Goal: Task Accomplishment & Management: Complete application form

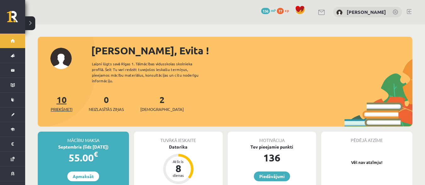
click at [59, 106] on span "Priekšmeti" at bounding box center [62, 109] width 22 height 6
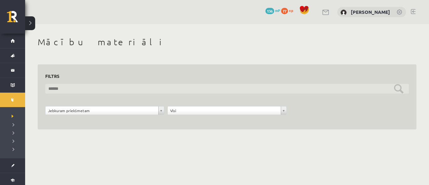
click at [189, 89] on input "text" at bounding box center [227, 89] width 364 height 10
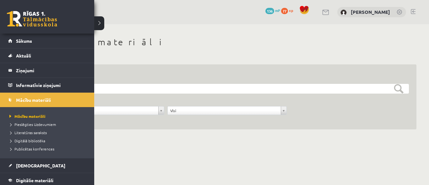
click at [11, 40] on link "Sākums" at bounding box center [47, 41] width 78 height 14
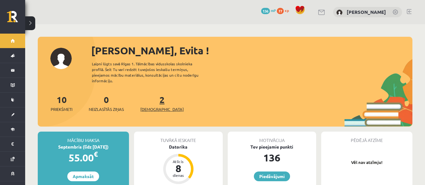
click at [150, 94] on link "2 Ieskaites" at bounding box center [161, 103] width 43 height 19
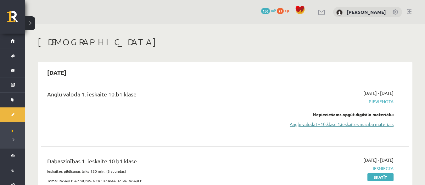
click at [304, 123] on link "Angļu valoda I - 10.klase 1.ieskaites mācību materiāls" at bounding box center [338, 124] width 109 height 7
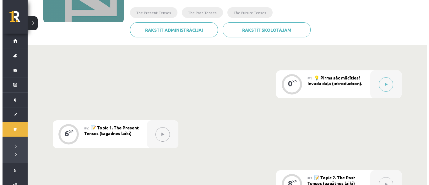
scroll to position [105, 0]
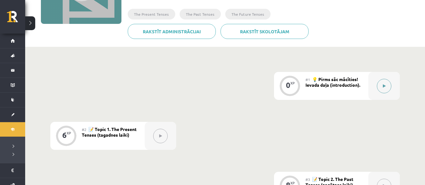
click at [382, 83] on button at bounding box center [383, 86] width 14 height 14
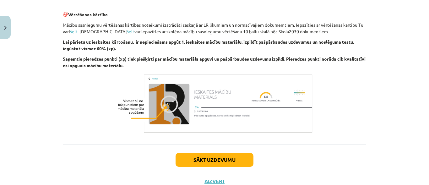
scroll to position [737, 0]
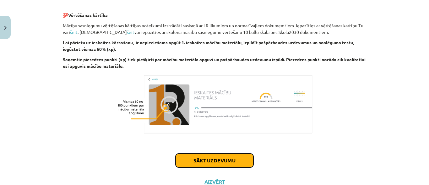
click at [205, 159] on button "Sākt uzdevumu" at bounding box center [215, 161] width 78 height 14
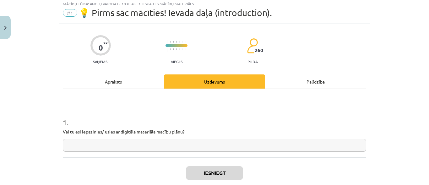
scroll to position [16, 0]
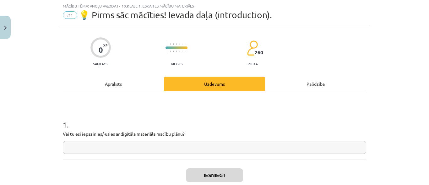
click at [130, 148] on input "text" at bounding box center [215, 147] width 304 height 13
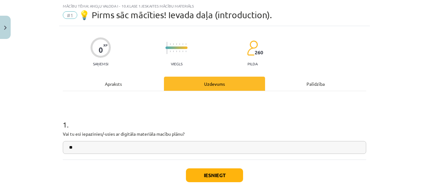
type input "**"
click at [210, 172] on button "Iesniegt" at bounding box center [214, 175] width 57 height 14
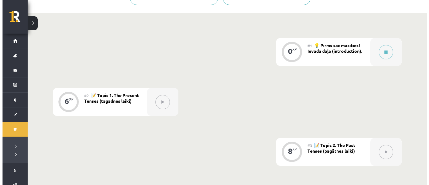
scroll to position [141, 0]
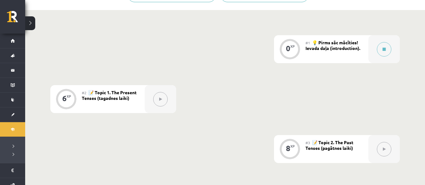
click at [156, 99] on button at bounding box center [160, 99] width 14 height 14
click at [280, 46] on div "0 XP" at bounding box center [289, 49] width 31 height 28
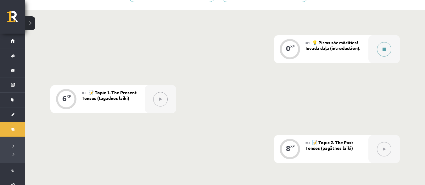
click at [378, 47] on button at bounding box center [383, 49] width 14 height 14
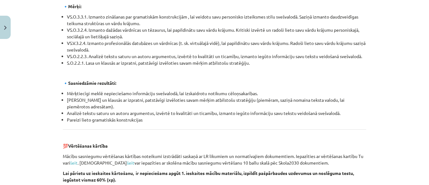
scroll to position [760, 0]
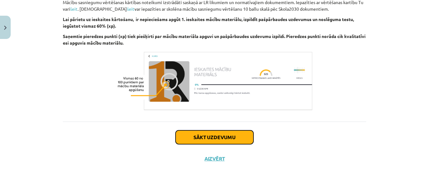
click at [196, 138] on button "Sākt uzdevumu" at bounding box center [215, 137] width 78 height 14
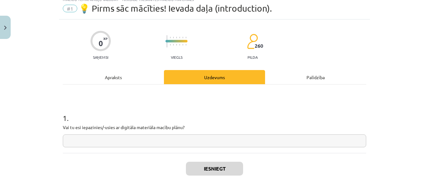
scroll to position [16, 0]
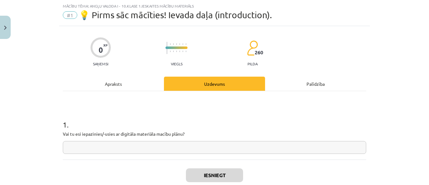
click at [133, 147] on input "text" at bounding box center [215, 147] width 304 height 13
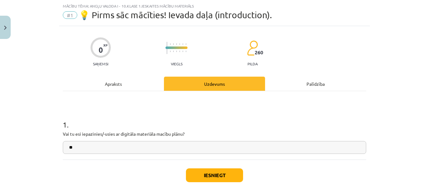
type input "**"
click at [193, 171] on button "Iesniegt" at bounding box center [214, 175] width 57 height 14
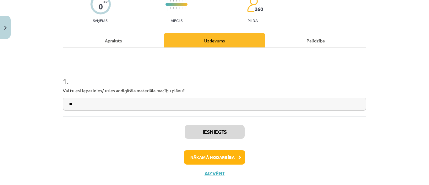
scroll to position [74, 0]
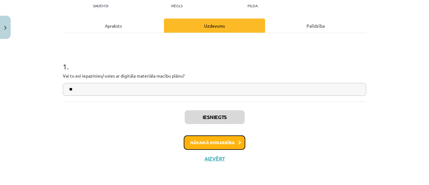
click at [219, 139] on button "Nākamā nodarbība" at bounding box center [215, 142] width 62 height 14
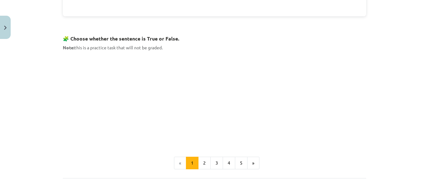
scroll to position [394, 0]
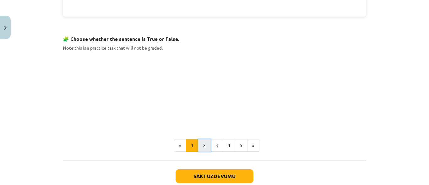
click at [200, 146] on button "2" at bounding box center [204, 145] width 13 height 13
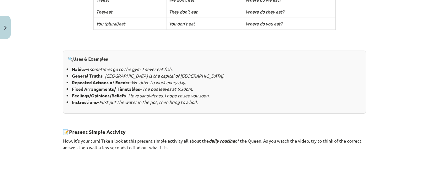
scroll to position [242, 0]
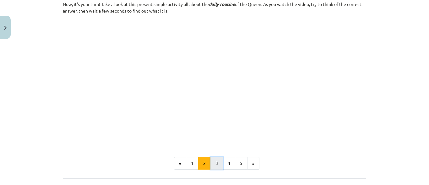
click at [212, 160] on button "3" at bounding box center [217, 163] width 13 height 13
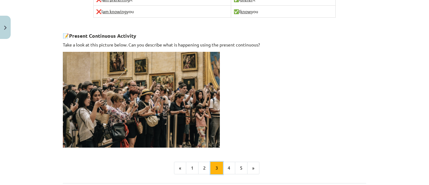
scroll to position [423, 0]
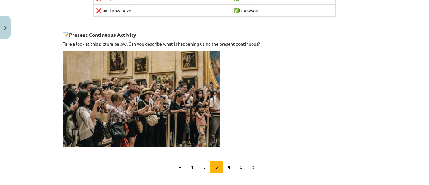
click at [133, 81] on img at bounding box center [141, 99] width 157 height 96
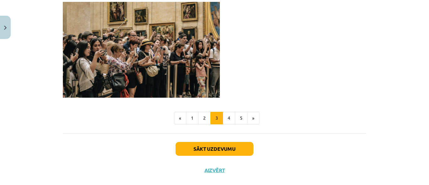
scroll to position [477, 0]
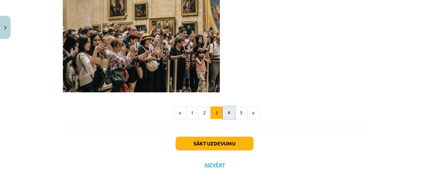
click at [227, 110] on button "4" at bounding box center [229, 113] width 13 height 13
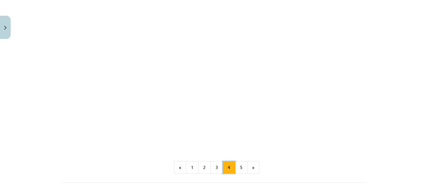
scroll to position [592, 0]
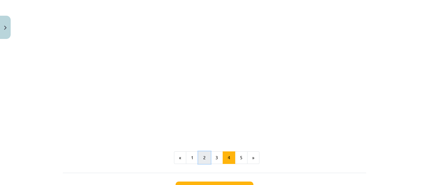
click at [203, 151] on button "2" at bounding box center [204, 157] width 13 height 13
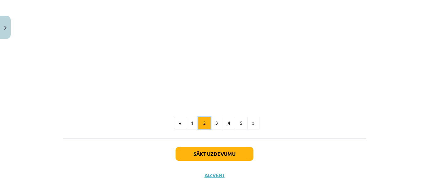
scroll to position [435, 0]
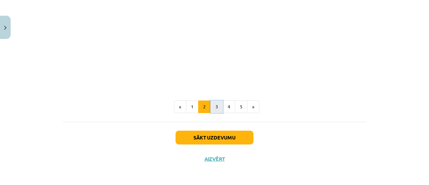
click at [211, 104] on button "3" at bounding box center [217, 107] width 13 height 13
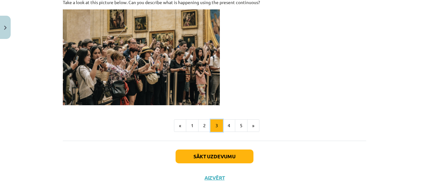
scroll to position [482, 0]
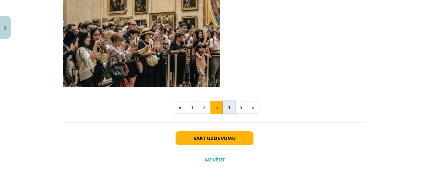
click at [224, 107] on button "4" at bounding box center [229, 107] width 13 height 13
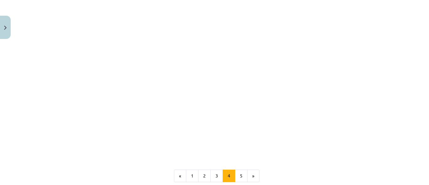
scroll to position [603, 0]
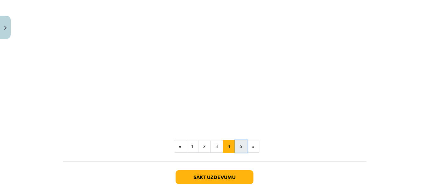
click at [241, 140] on button "5" at bounding box center [241, 146] width 13 height 13
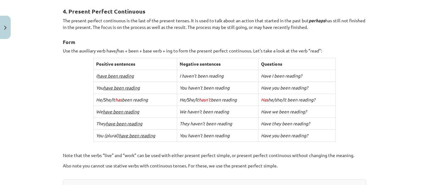
scroll to position [312, 0]
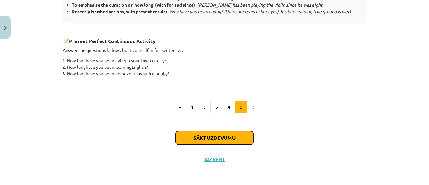
click at [200, 133] on button "Sākt uzdevumu" at bounding box center [215, 138] width 78 height 14
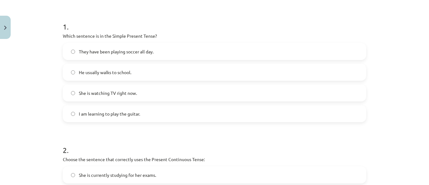
scroll to position [129, 0]
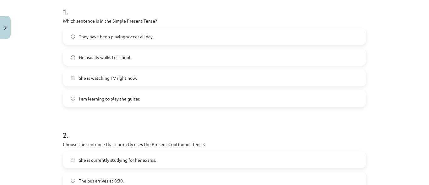
click at [123, 79] on span "She is watching TV right now." at bounding box center [108, 78] width 58 height 7
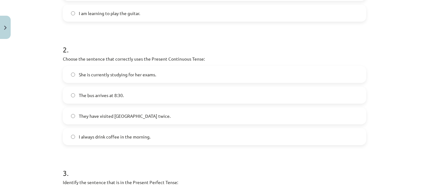
scroll to position [215, 0]
drag, startPoint x: 166, startPoint y: 114, endPoint x: 162, endPoint y: 116, distance: 3.7
click at [163, 116] on label "They have visited Paris twice." at bounding box center [214, 116] width 302 height 16
click at [124, 140] on label "I always drink coffee in the morning." at bounding box center [214, 137] width 302 height 16
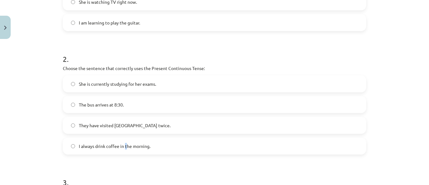
scroll to position [204, 0]
click at [124, 140] on label "I always drink coffee in the morning." at bounding box center [214, 147] width 302 height 16
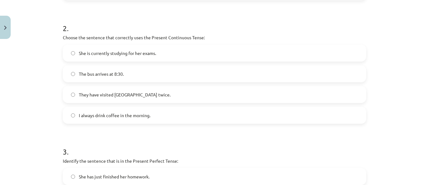
scroll to position [238, 0]
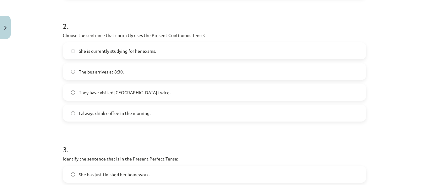
click at [150, 53] on span "She is currently studying for her exams." at bounding box center [117, 51] width 77 height 7
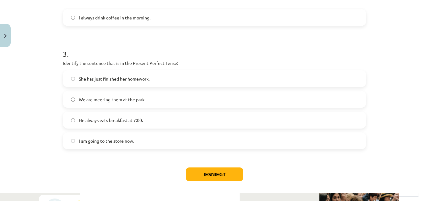
scroll to position [343, 0]
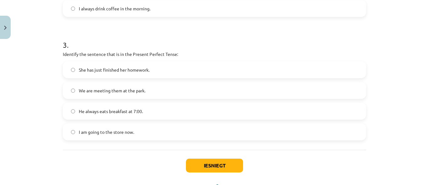
click at [114, 72] on span "She has just finished her homework." at bounding box center [114, 70] width 71 height 7
click at [134, 133] on label "I am going to the store now." at bounding box center [214, 132] width 302 height 16
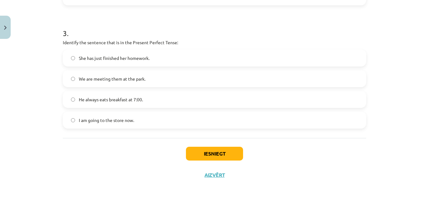
scroll to position [354, 0]
click at [199, 149] on button "Iesniegt" at bounding box center [214, 154] width 57 height 14
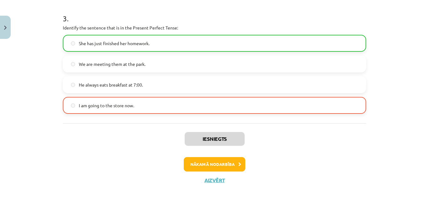
scroll to position [367, 0]
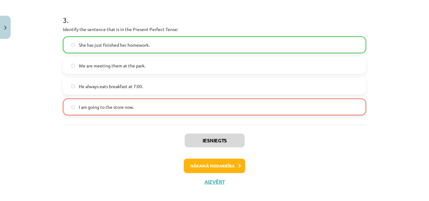
drag, startPoint x: 140, startPoint y: 108, endPoint x: 137, endPoint y: 107, distance: 3.5
click at [137, 107] on label "I am going to the store now." at bounding box center [214, 107] width 302 height 16
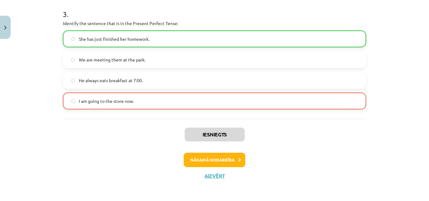
scroll to position [375, 0]
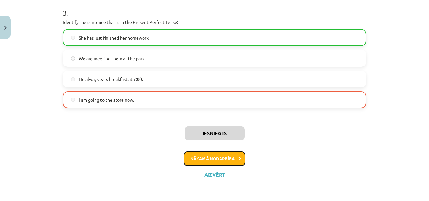
click at [210, 158] on button "Nākamā nodarbība" at bounding box center [215, 159] width 62 height 14
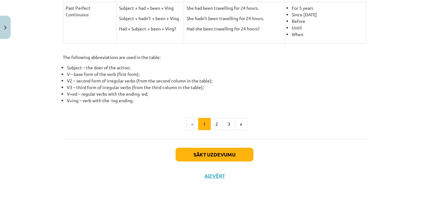
scroll to position [331, 0]
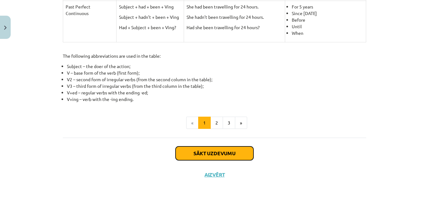
click at [204, 149] on button "Sākt uzdevumu" at bounding box center [215, 154] width 78 height 14
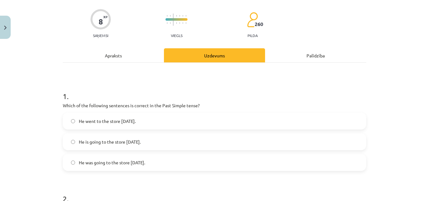
scroll to position [103, 0]
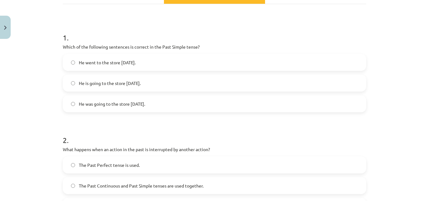
click at [134, 64] on span "He went to the store yesterday." at bounding box center [107, 62] width 57 height 7
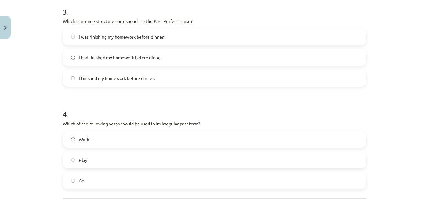
scroll to position [334, 0]
click at [132, 76] on span "I finished my homework before dinner." at bounding box center [117, 78] width 76 height 7
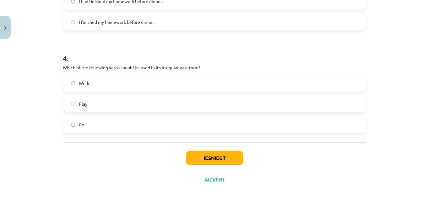
scroll to position [395, 0]
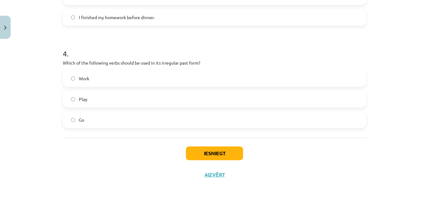
click at [110, 80] on label "Work" at bounding box center [214, 79] width 302 height 16
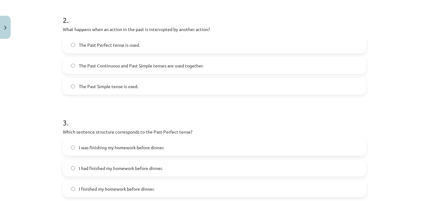
scroll to position [223, 0]
click at [132, 64] on span "The Past Continuous and Past Simple tenses are used together." at bounding box center [141, 66] width 125 height 7
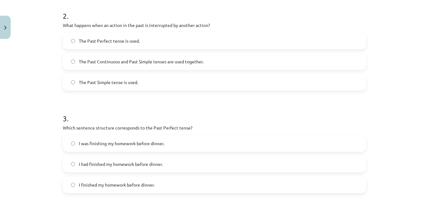
scroll to position [221, 0]
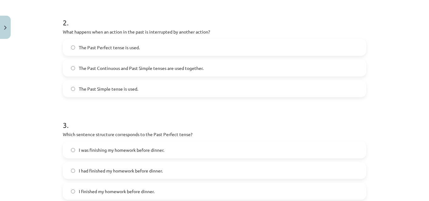
click at [124, 48] on span "The Past Perfect tense is used." at bounding box center [109, 47] width 61 height 7
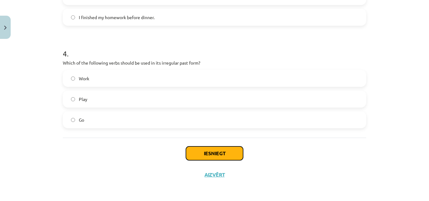
click at [200, 149] on button "Iesniegt" at bounding box center [214, 154] width 57 height 14
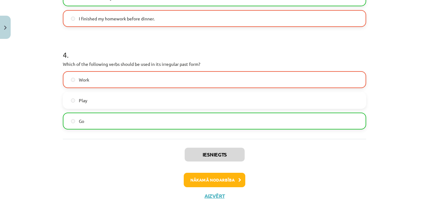
scroll to position [390, 0]
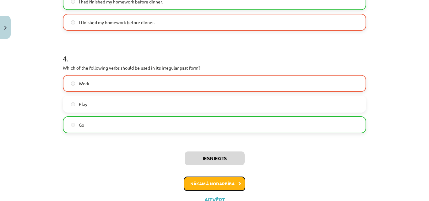
click at [211, 185] on button "Nākamā nodarbība" at bounding box center [215, 184] width 62 height 14
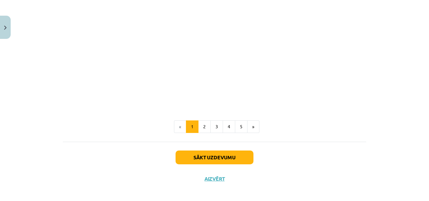
scroll to position [436, 0]
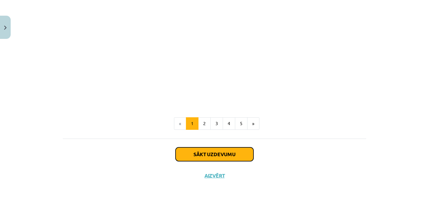
click at [193, 151] on button "Sākt uzdevumu" at bounding box center [215, 155] width 78 height 14
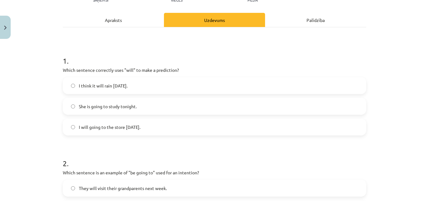
scroll to position [81, 0]
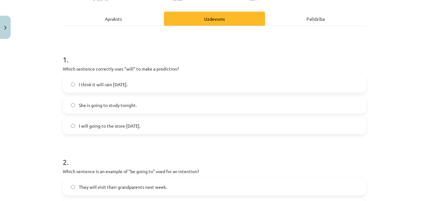
click at [134, 82] on label "I think it will rain tomorrow." at bounding box center [214, 85] width 302 height 16
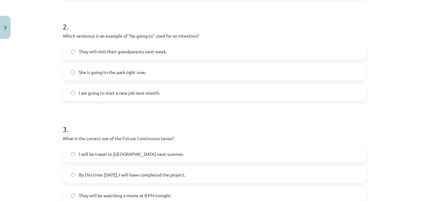
scroll to position [227, 0]
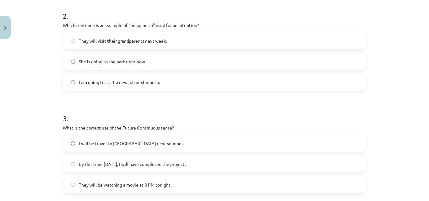
click at [148, 81] on span "I am going to start a new job next month." at bounding box center [119, 82] width 81 height 7
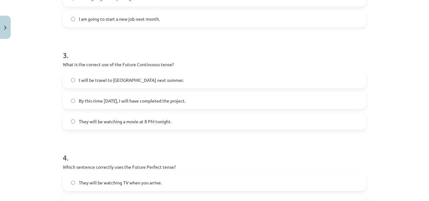
scroll to position [314, 0]
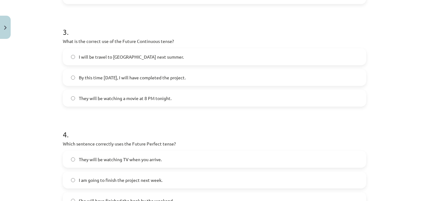
click at [155, 103] on label "They will be watching a movie at 8 PM tonight." at bounding box center [214, 98] width 302 height 16
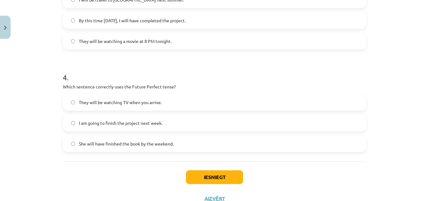
scroll to position [373, 0]
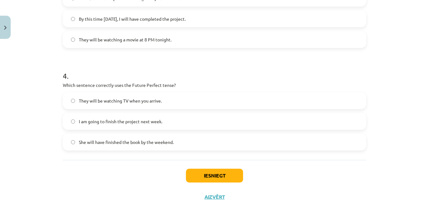
click at [178, 84] on p "Which sentence correctly uses the Future Perfect tense?" at bounding box center [215, 85] width 304 height 7
click at [143, 98] on span "They will be watching TV when you arrive." at bounding box center [120, 101] width 83 height 7
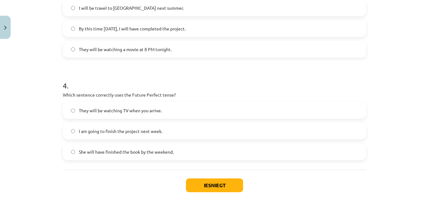
scroll to position [369, 0]
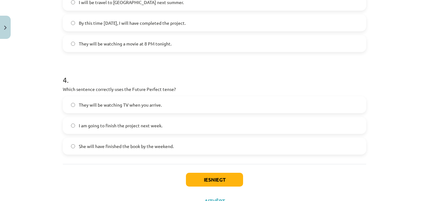
click at [163, 148] on span "She will have finished the book by the weekend." at bounding box center [126, 146] width 95 height 7
click at [199, 182] on button "Iesniegt" at bounding box center [214, 180] width 57 height 14
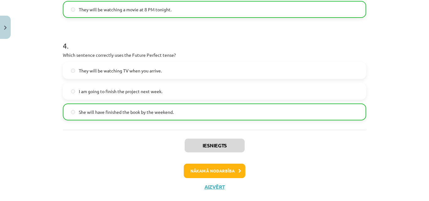
scroll to position [415, 0]
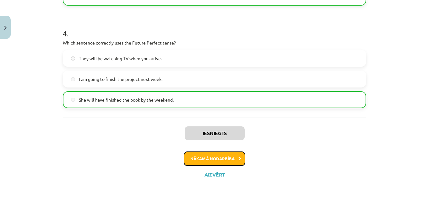
click at [207, 162] on button "Nākamā nodarbība" at bounding box center [215, 159] width 62 height 14
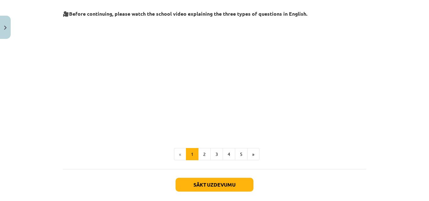
scroll to position [184, 0]
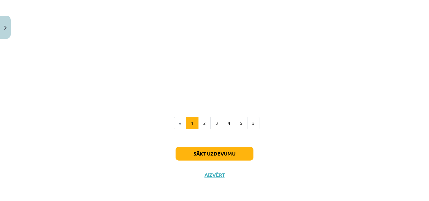
click at [194, 146] on div "Sākt uzdevumu Aizvērt" at bounding box center [215, 160] width 304 height 44
click at [191, 152] on button "Sākt uzdevumu" at bounding box center [215, 154] width 78 height 14
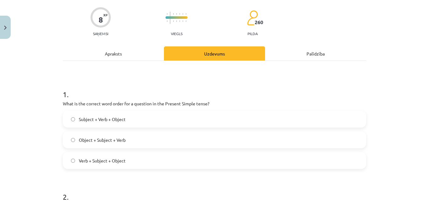
scroll to position [58, 0]
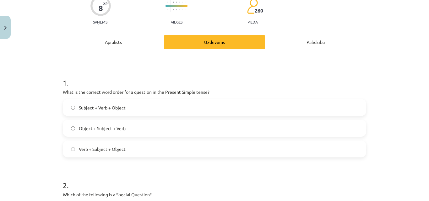
click at [248, 113] on label "Subject + Verb + Object" at bounding box center [214, 108] width 302 height 16
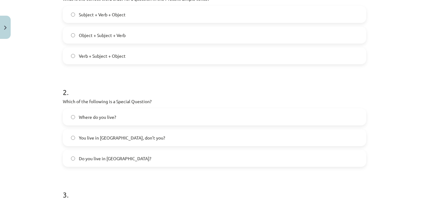
scroll to position [175, 0]
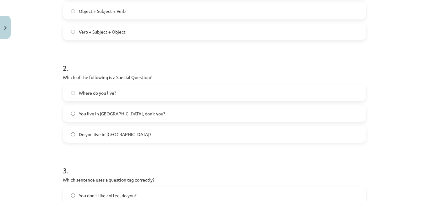
click at [137, 111] on label "You live in Riga, don’t you?" at bounding box center [214, 114] width 302 height 16
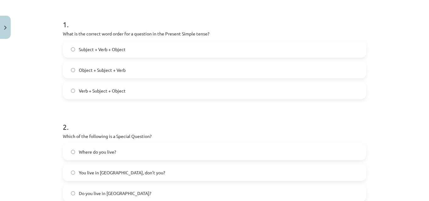
scroll to position [115, 0]
click at [121, 90] on span "Verb + Subject + Object" at bounding box center [102, 91] width 47 height 7
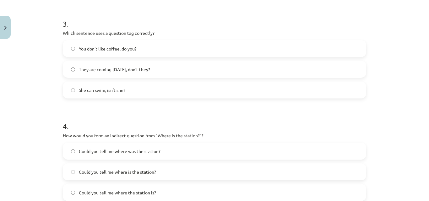
scroll to position [330, 0]
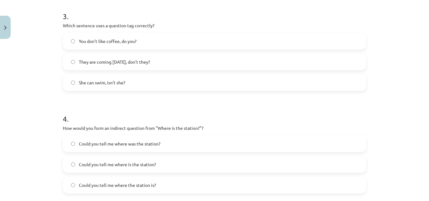
click at [131, 40] on span "You don’t like coffee, do you?" at bounding box center [108, 41] width 58 height 7
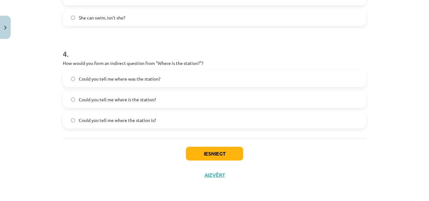
scroll to position [395, 0]
click at [144, 113] on label "Could you tell me where the station is?" at bounding box center [214, 120] width 302 height 16
click at [201, 150] on button "Iesniegt" at bounding box center [214, 154] width 57 height 14
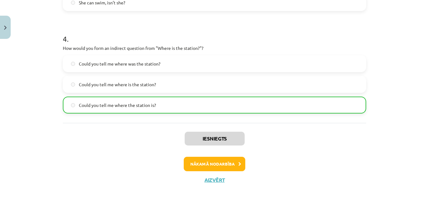
scroll to position [415, 0]
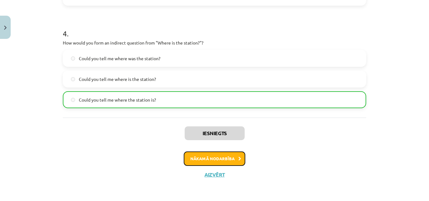
click at [199, 158] on button "Nākamā nodarbība" at bounding box center [215, 159] width 62 height 14
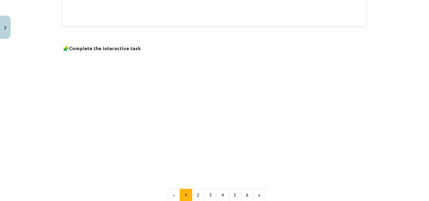
scroll to position [457, 0]
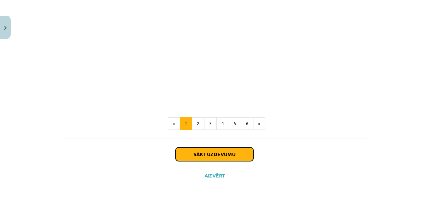
click at [192, 153] on button "Sākt uzdevumu" at bounding box center [215, 155] width 78 height 14
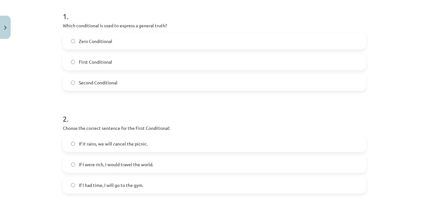
scroll to position [118, 0]
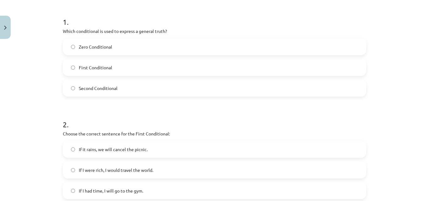
click at [95, 68] on span "First Conditional" at bounding box center [95, 67] width 33 height 7
click at [104, 89] on span "Second Conditional" at bounding box center [98, 88] width 39 height 7
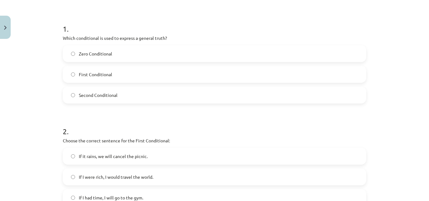
scroll to position [0, 0]
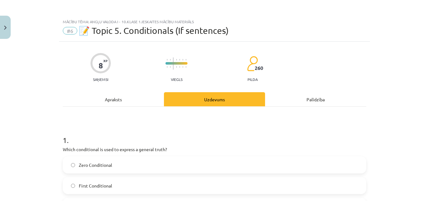
click at [123, 100] on div "Apraksts" at bounding box center [113, 99] width 101 height 14
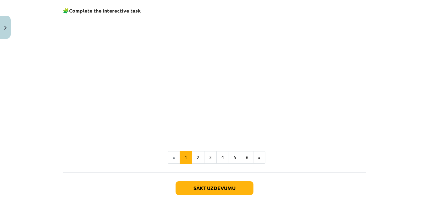
scroll to position [457, 0]
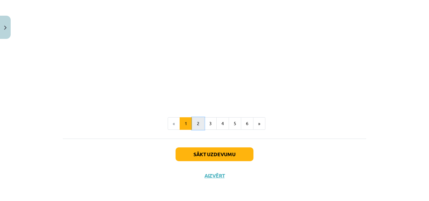
click at [198, 121] on button "2" at bounding box center [198, 124] width 13 height 13
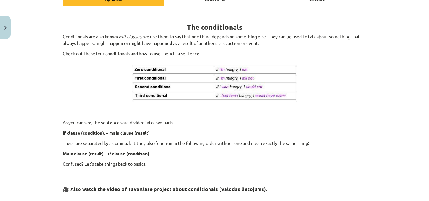
scroll to position [308, 0]
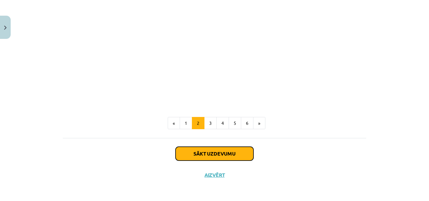
click at [192, 156] on button "Sākt uzdevumu" at bounding box center [215, 154] width 78 height 14
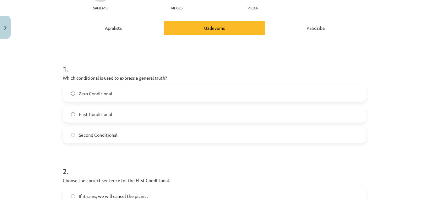
scroll to position [83, 0]
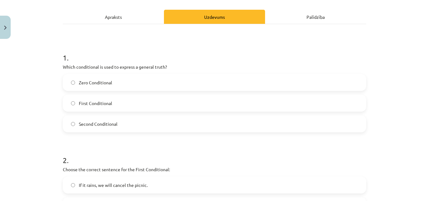
click at [84, 84] on span "Zero Conditional" at bounding box center [95, 82] width 33 height 7
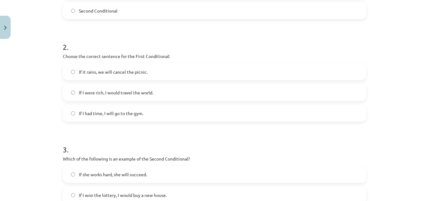
scroll to position [197, 0]
click at [112, 71] on span "If it rains, we will cancel the picnic." at bounding box center [113, 71] width 69 height 7
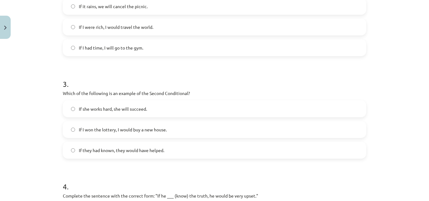
scroll to position [266, 0]
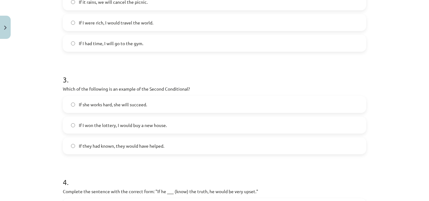
click at [145, 107] on span "If she works hard, she will succeed." at bounding box center [113, 104] width 68 height 7
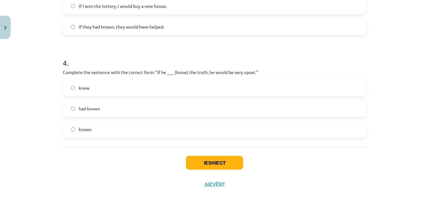
scroll to position [391, 0]
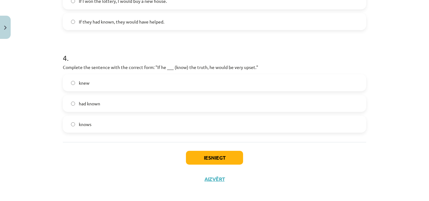
click at [123, 104] on label "had known" at bounding box center [214, 104] width 302 height 16
click at [210, 155] on button "Iesniegt" at bounding box center [214, 158] width 57 height 14
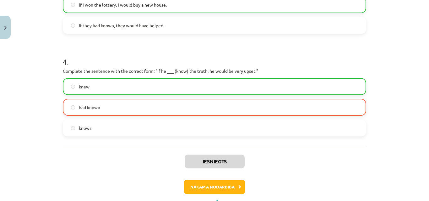
scroll to position [415, 0]
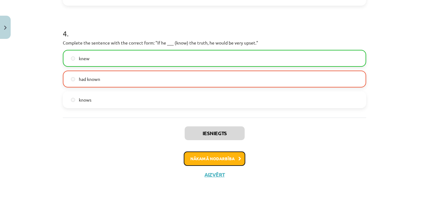
click at [221, 160] on button "Nākamā nodarbība" at bounding box center [215, 159] width 62 height 14
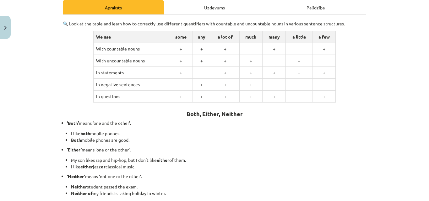
scroll to position [186, 0]
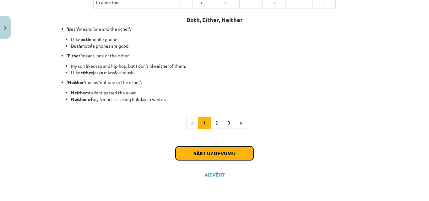
click at [191, 148] on button "Sākt uzdevumu" at bounding box center [215, 154] width 78 height 14
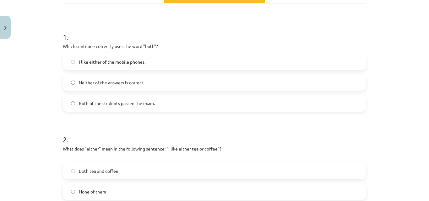
scroll to position [104, 0]
click at [101, 103] on span "Both of the students passed the exam." at bounding box center [117, 103] width 76 height 7
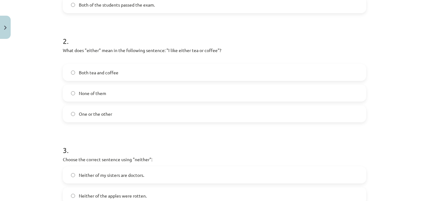
scroll to position [207, 0]
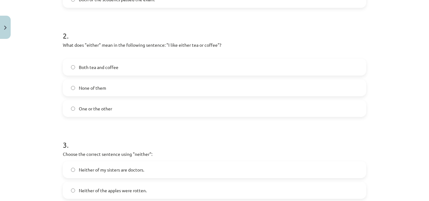
click at [100, 111] on span "One or the other" at bounding box center [95, 109] width 33 height 7
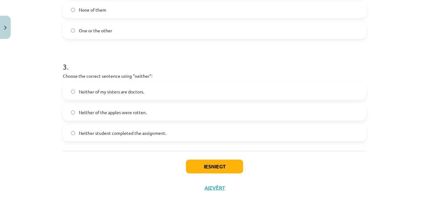
scroll to position [289, 0]
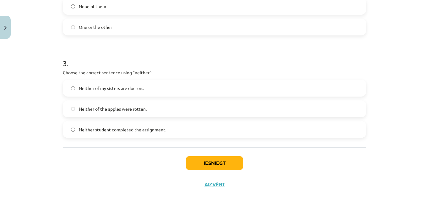
click at [132, 91] on span "Neither of my sisters are doctors." at bounding box center [111, 88] width 65 height 7
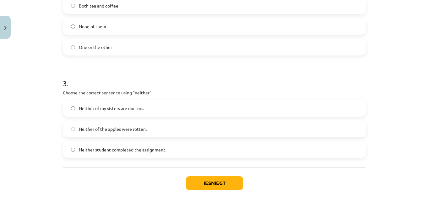
scroll to position [299, 0]
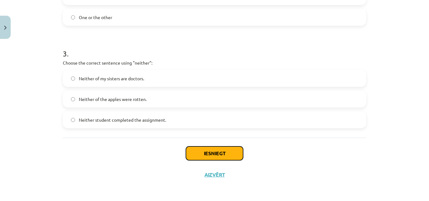
click at [211, 150] on button "Iesniegt" at bounding box center [214, 154] width 57 height 14
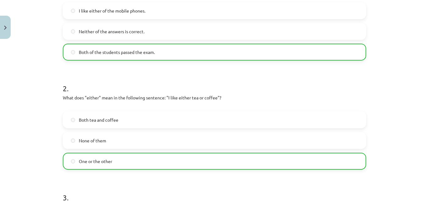
scroll to position [319, 0]
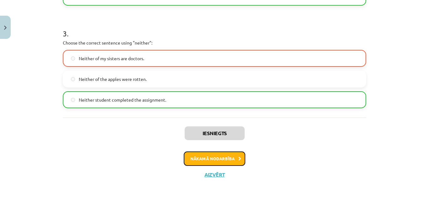
click at [199, 154] on button "Nākamā nodarbība" at bounding box center [215, 159] width 62 height 14
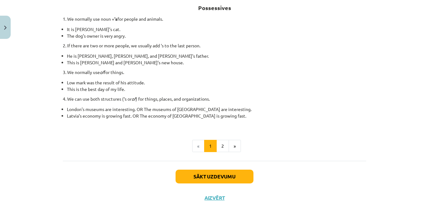
scroll to position [117, 0]
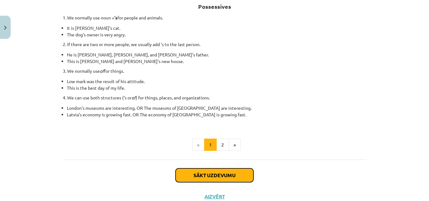
click at [184, 171] on button "Sākt uzdevumu" at bounding box center [215, 176] width 78 height 14
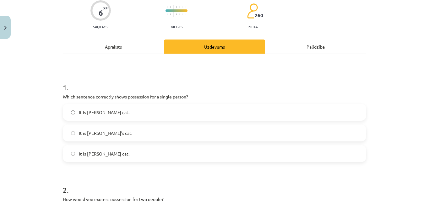
scroll to position [70, 0]
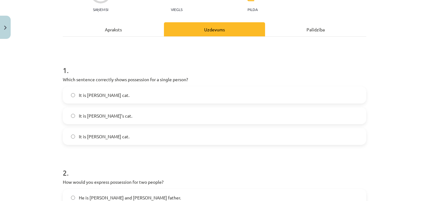
click at [83, 111] on label "It is Jane’s cat." at bounding box center [214, 116] width 302 height 16
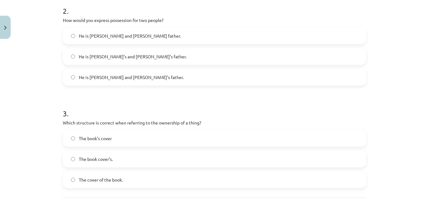
scroll to position [227, 0]
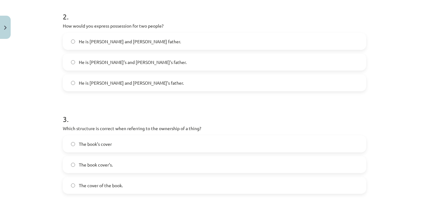
click at [121, 42] on span "He is Alice and James father." at bounding box center [130, 41] width 102 height 7
click at [110, 70] on div "He is Alice’s and James’s father." at bounding box center [215, 62] width 304 height 17
click at [111, 67] on label "He is Alice’s and James’s father." at bounding box center [214, 62] width 302 height 16
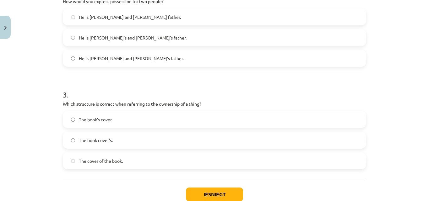
scroll to position [292, 0]
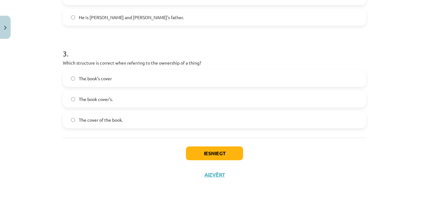
click at [101, 82] on span "The book’s cover" at bounding box center [95, 78] width 33 height 7
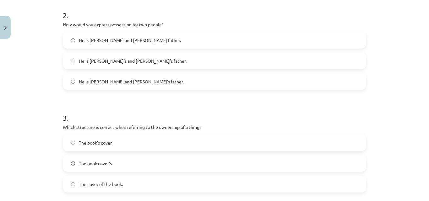
scroll to position [237, 0]
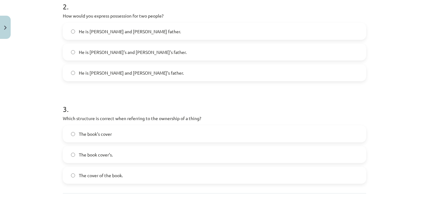
click at [108, 75] on span "He is Alice and James’s father." at bounding box center [131, 73] width 105 height 7
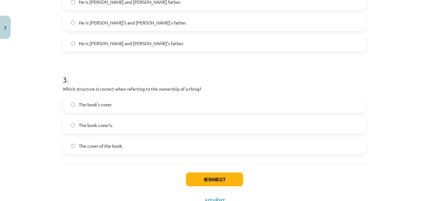
scroll to position [280, 0]
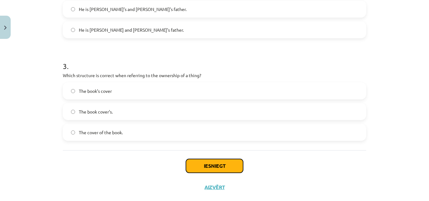
click at [216, 162] on button "Iesniegt" at bounding box center [214, 166] width 57 height 14
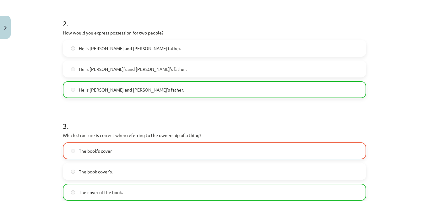
scroll to position [308, 0]
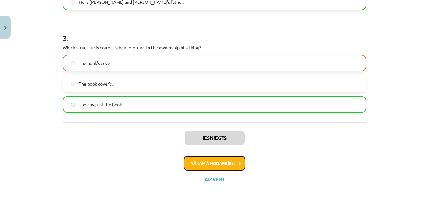
click at [233, 163] on button "Nākamā nodarbība" at bounding box center [215, 163] width 62 height 14
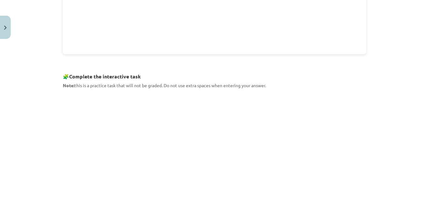
scroll to position [343, 0]
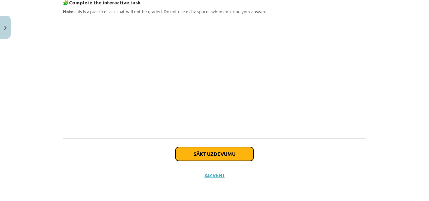
click at [227, 155] on button "Sākt uzdevumu" at bounding box center [215, 154] width 78 height 14
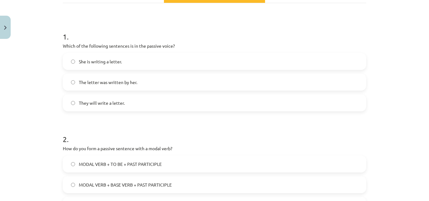
scroll to position [106, 0]
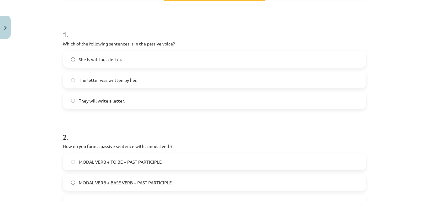
click at [119, 58] on span "She is writing a letter." at bounding box center [100, 59] width 43 height 7
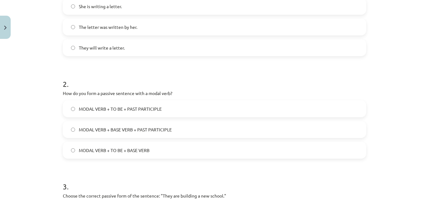
scroll to position [157, 0]
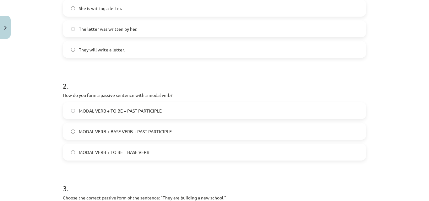
click at [119, 129] on span "MODAL VERB + BASE VERB + PAST PARTICIPLE" at bounding box center [125, 132] width 93 height 7
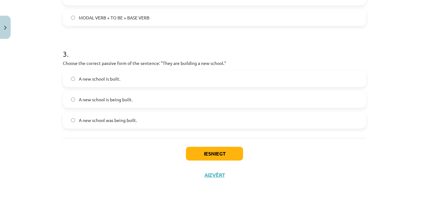
scroll to position [292, 0]
click at [117, 101] on span "A new school is being built." at bounding box center [106, 99] width 54 height 7
click at [235, 148] on button "Iesniegt" at bounding box center [214, 154] width 57 height 14
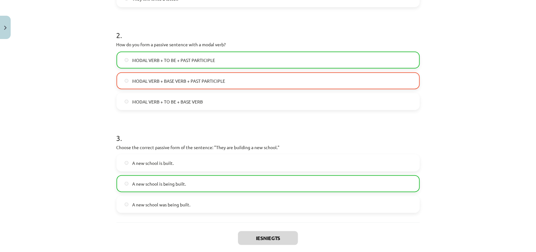
scroll to position [262, 0]
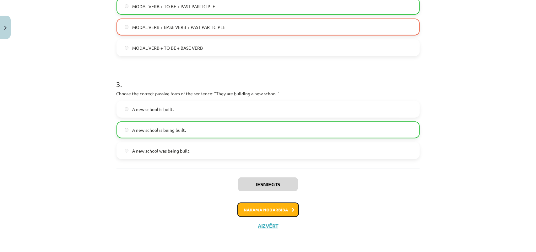
click at [260, 185] on button "Nākamā nodarbība" at bounding box center [269, 209] width 62 height 14
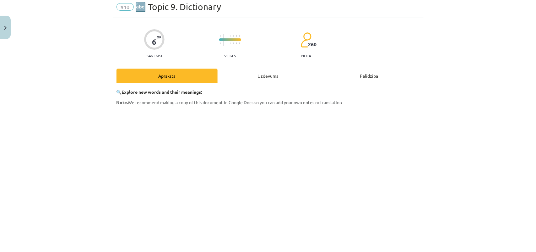
scroll to position [16, 0]
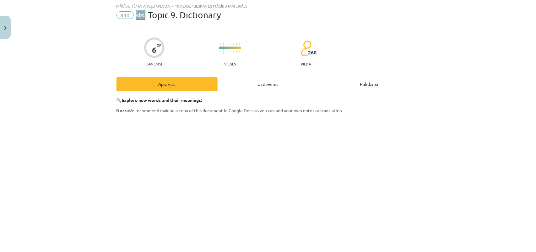
click at [429, 48] on div "Mācību tēma: Angļu valoda i - 10.klase 1.ieskaites mācību materiāls #10 🔤 Topic…" at bounding box center [268, 126] width 536 height 252
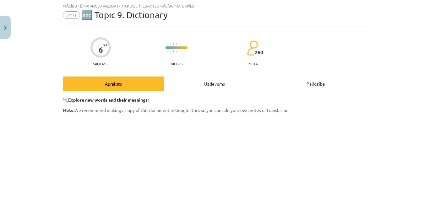
click at [304, 57] on div "6 XP Saņemsi Viegls 260 pilda" at bounding box center [215, 50] width 304 height 32
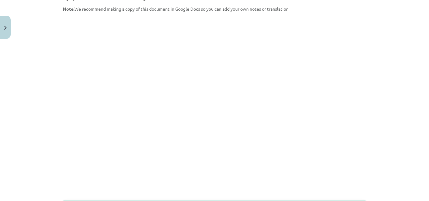
scroll to position [205, 0]
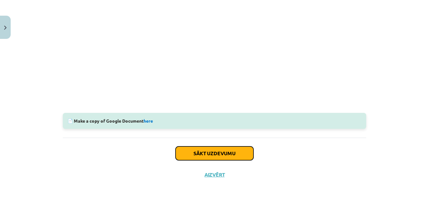
click at [216, 149] on button "Sākt uzdevumu" at bounding box center [215, 154] width 78 height 14
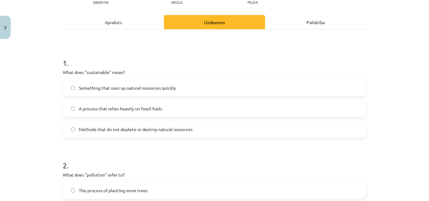
scroll to position [78, 0]
click at [133, 128] on span "Methods that do not deplete or destroy natural resources" at bounding box center [136, 129] width 114 height 7
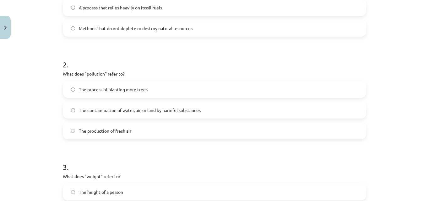
scroll to position [203, 0]
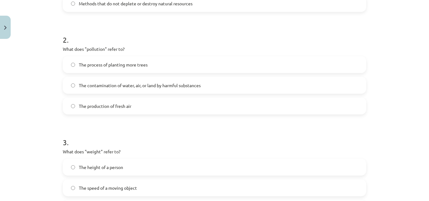
click at [131, 87] on span "The contamination of water, air, or land by harmful substances" at bounding box center [140, 85] width 122 height 7
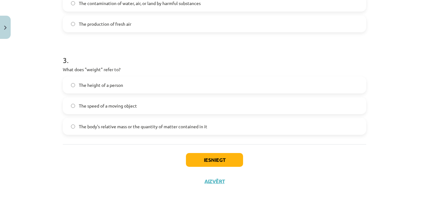
scroll to position [290, 0]
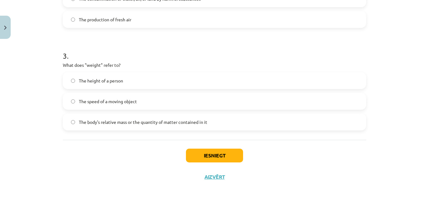
click at [110, 123] on span "The body's relative mass or the quantity of matter contained in it" at bounding box center [143, 122] width 129 height 7
click at [206, 152] on button "Iesniegt" at bounding box center [214, 156] width 57 height 14
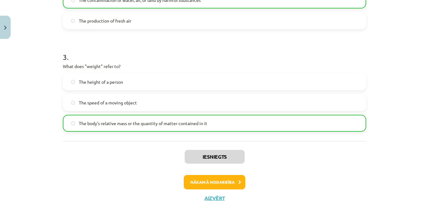
scroll to position [312, 0]
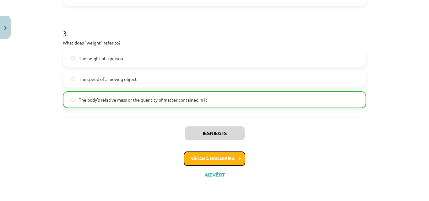
click at [228, 161] on button "Nākamā nodarbība" at bounding box center [215, 159] width 62 height 14
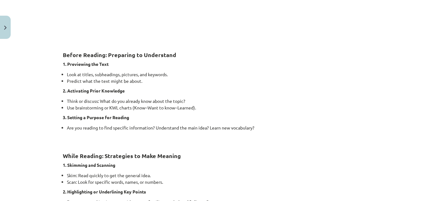
scroll to position [233, 0]
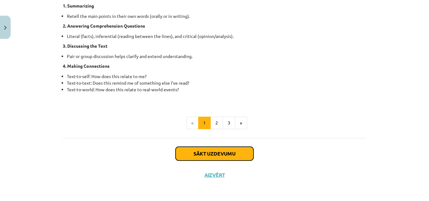
click at [218, 148] on button "Sākt uzdevumu" at bounding box center [215, 154] width 78 height 14
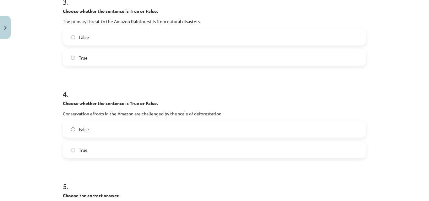
scroll to position [0, 0]
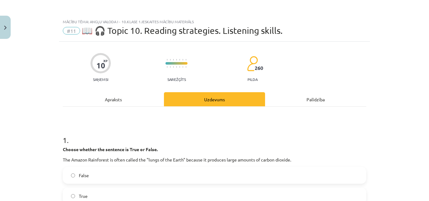
click at [71, 32] on span "#11" at bounding box center [71, 31] width 17 height 8
click at [6, 25] on button "Close" at bounding box center [5, 27] width 11 height 23
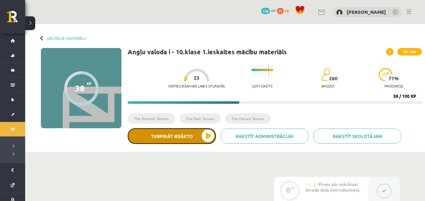
click at [191, 135] on button "Turpināt iesākto" at bounding box center [172, 137] width 88 height 16
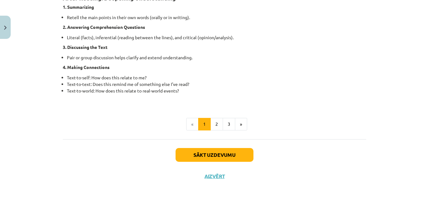
scroll to position [525, 0]
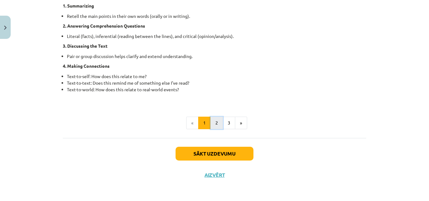
click at [219, 128] on button "2" at bounding box center [217, 123] width 13 height 13
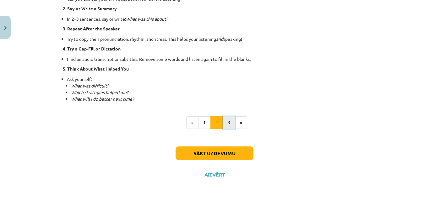
click at [228, 128] on button "3" at bounding box center [229, 123] width 13 height 13
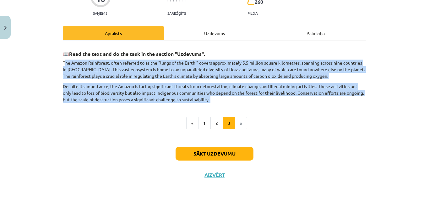
drag, startPoint x: 64, startPoint y: 63, endPoint x: 173, endPoint y: 108, distance: 118.8
click at [173, 108] on div "📖 Read the text and do the task in the section "Uzdevums". The Amazon Rainfores…" at bounding box center [215, 87] width 304 height 83
copy div "he Amazon Rainforest, often referred to as the "lungs of the Earth," covers app…"
click at [210, 151] on button "Sākt uzdevumu" at bounding box center [215, 154] width 78 height 14
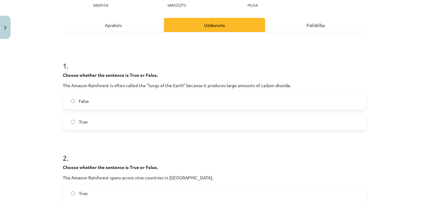
scroll to position [75, 0]
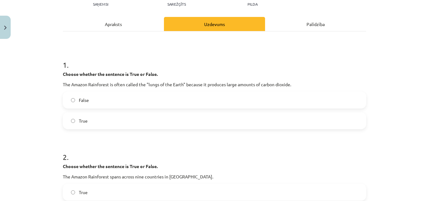
click at [107, 115] on label "True" at bounding box center [214, 121] width 302 height 16
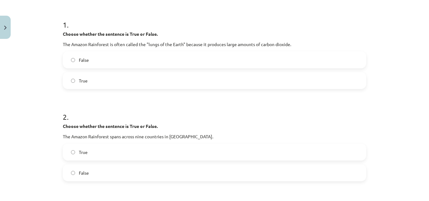
scroll to position [123, 0]
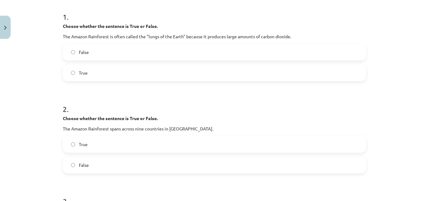
click at [115, 139] on label "True" at bounding box center [214, 145] width 302 height 16
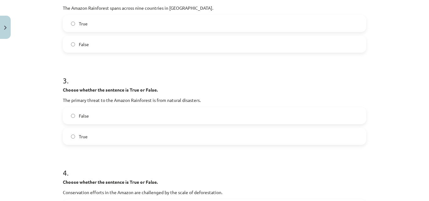
scroll to position [246, 0]
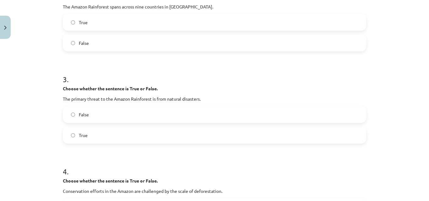
click at [83, 132] on span "True" at bounding box center [83, 135] width 9 height 7
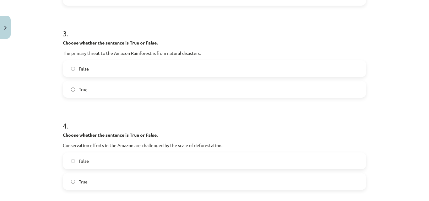
scroll to position [292, 0]
click at [91, 65] on label "False" at bounding box center [214, 69] width 302 height 16
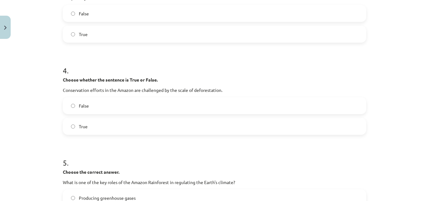
scroll to position [364, 0]
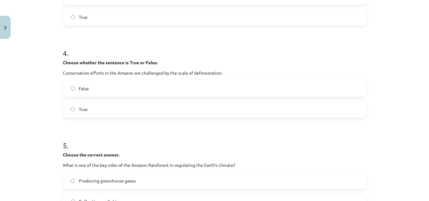
click at [104, 104] on label "True" at bounding box center [214, 109] width 302 height 16
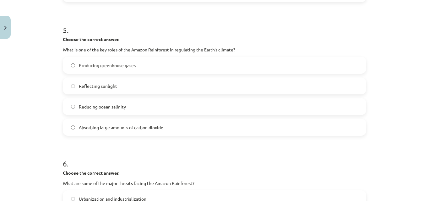
scroll to position [480, 0]
click at [96, 124] on span "Absorbing large amounts of carbon dioxide" at bounding box center [121, 127] width 85 height 7
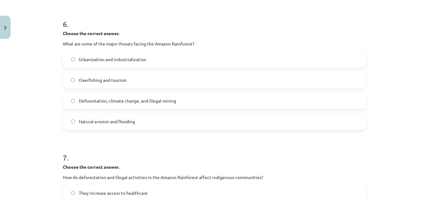
scroll to position [623, 0]
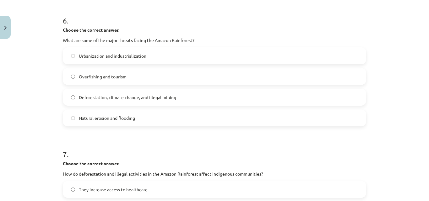
click at [103, 96] on span "Deforestation, climate change, and illegal mining" at bounding box center [127, 97] width 97 height 7
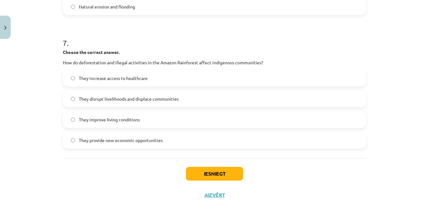
scroll to position [745, 0]
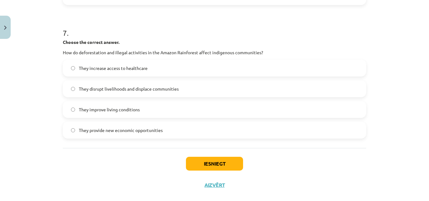
click at [107, 85] on label "They disrupt livelihoods and displace communities" at bounding box center [214, 89] width 302 height 16
click at [197, 161] on button "Iesniegt" at bounding box center [214, 164] width 57 height 14
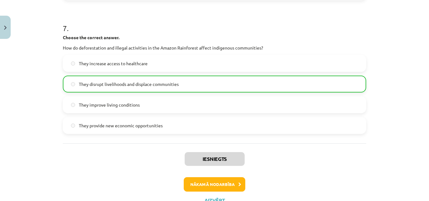
scroll to position [775, 0]
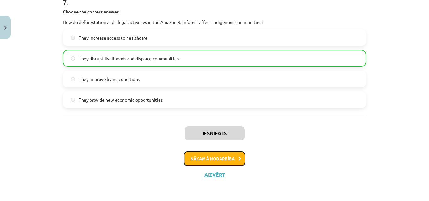
click at [215, 160] on button "Nākamā nodarbība" at bounding box center [215, 159] width 62 height 14
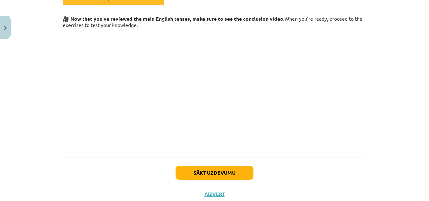
scroll to position [121, 0]
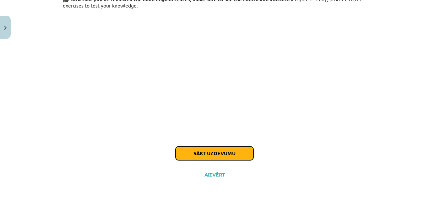
click at [189, 156] on button "Sākt uzdevumu" at bounding box center [215, 154] width 78 height 14
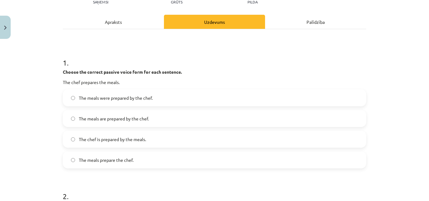
scroll to position [79, 0]
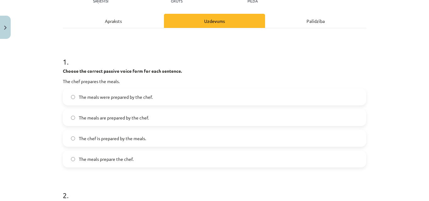
click at [138, 122] on label "The meals are prepared by the chef." at bounding box center [214, 118] width 302 height 16
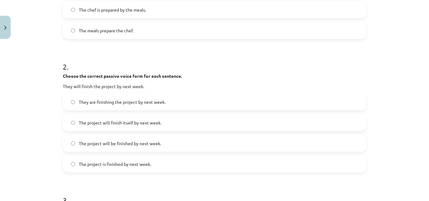
scroll to position [210, 0]
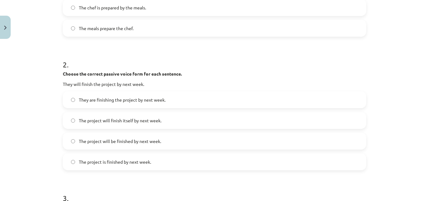
click at [127, 139] on span "The project will be finished by next week." at bounding box center [120, 141] width 82 height 7
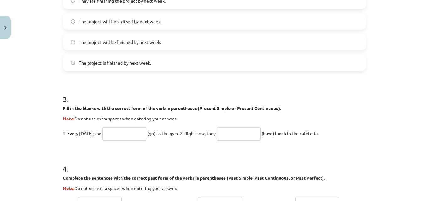
scroll to position [326, 0]
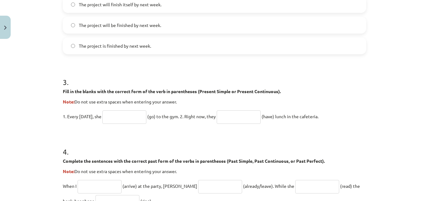
click at [129, 122] on input "text" at bounding box center [124, 118] width 44 height 14
type input "****"
click at [233, 120] on input "text" at bounding box center [239, 118] width 44 height 14
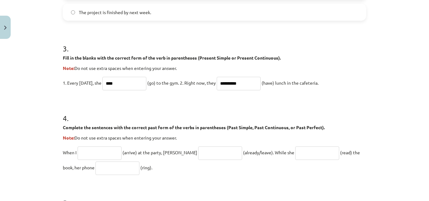
scroll to position [376, 0]
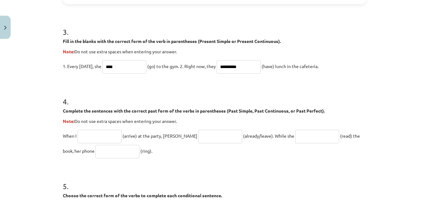
type input "**********"
click at [100, 138] on input "text" at bounding box center [100, 137] width 44 height 14
type input "*******"
click at [198, 132] on input "text" at bounding box center [220, 137] width 44 height 14
type input "**********"
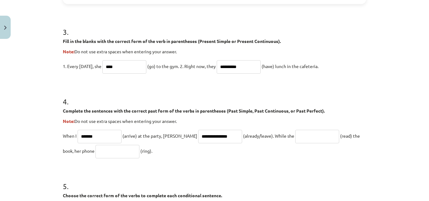
click at [300, 136] on input "text" at bounding box center [317, 137] width 44 height 14
type input "**********"
click at [96, 148] on input "text" at bounding box center [118, 152] width 44 height 14
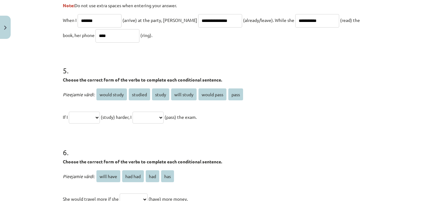
scroll to position [496, 0]
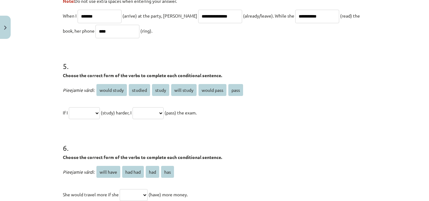
type input "****"
click at [92, 113] on select "**********" at bounding box center [84, 113] width 31 height 12
select select "*******"
click at [69, 107] on select "**********" at bounding box center [84, 113] width 31 height 12
click at [151, 112] on select "**********" at bounding box center [148, 113] width 31 height 12
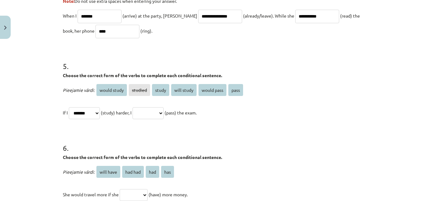
select select "**********"
click at [140, 107] on select "**********" at bounding box center [148, 113] width 31 height 12
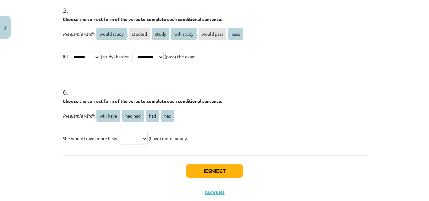
scroll to position [557, 0]
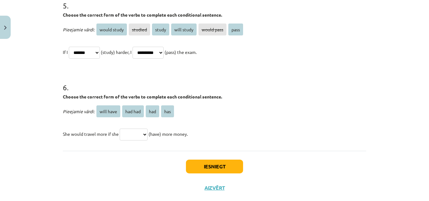
click at [134, 134] on select "********* ******* *** ***" at bounding box center [134, 135] width 28 height 12
select select "***"
click at [120, 129] on select "********* ******* *** ***" at bounding box center [134, 135] width 28 height 12
click at [200, 164] on button "Iesniegt" at bounding box center [214, 167] width 57 height 14
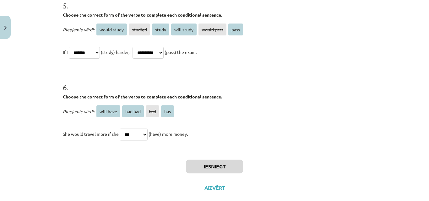
scroll to position [649, 0]
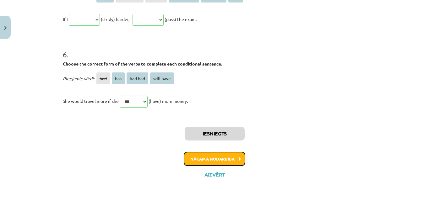
click at [197, 156] on button "Nākamā nodarbība" at bounding box center [215, 159] width 62 height 14
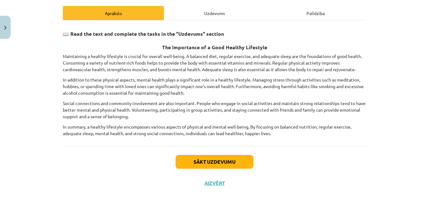
scroll to position [94, 0]
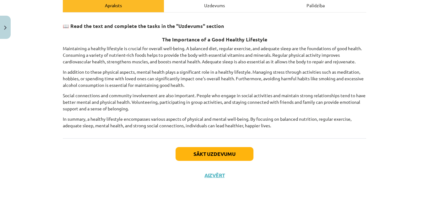
click at [104, 92] on p "Social connections and community involvement are also important. People who eng…" at bounding box center [215, 102] width 304 height 20
click at [63, 48] on p "Maintaining a healthy lifestyle is crucial for overall well-being. A balanced d…" at bounding box center [215, 55] width 304 height 20
click at [66, 48] on p "Maintaining a healthy lifestyle is crucial for overall well-being. A balanced d…" at bounding box center [215, 55] width 304 height 20
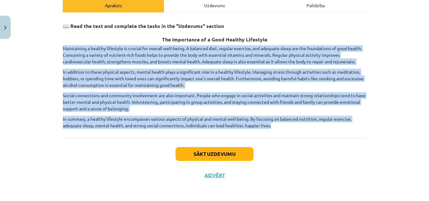
drag, startPoint x: 61, startPoint y: 47, endPoint x: 278, endPoint y: 128, distance: 231.5
click at [278, 128] on div "📖 Read the text and complete the tasks in the "Uzdevums" section The Importance…" at bounding box center [215, 73] width 304 height 111
copy div "Maintaining a healthy lifestyle is crucial for overall well-being. A balanced d…"
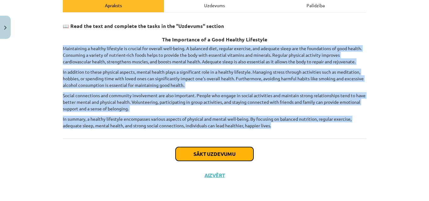
click at [202, 150] on button "Sākt uzdevumu" at bounding box center [215, 154] width 78 height 14
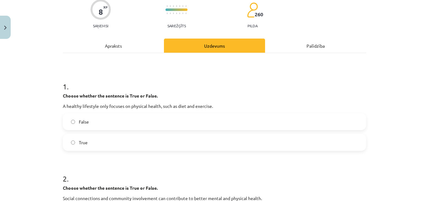
scroll to position [73, 0]
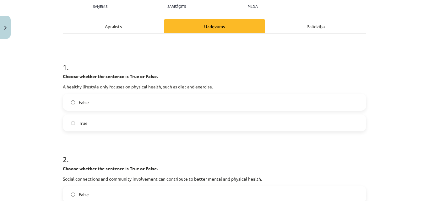
click at [98, 99] on label "False" at bounding box center [214, 103] width 302 height 16
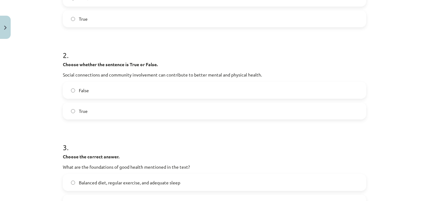
scroll to position [180, 0]
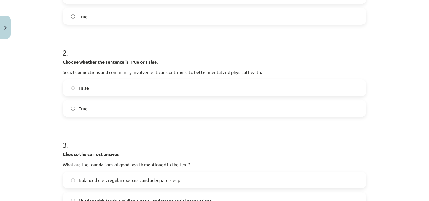
click at [81, 115] on label "True" at bounding box center [214, 109] width 302 height 16
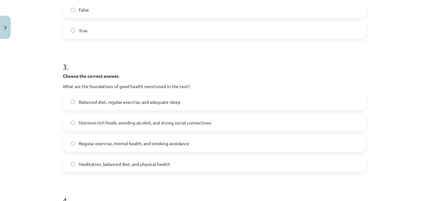
scroll to position [260, 0]
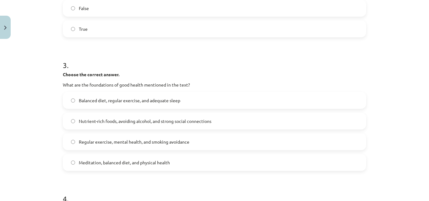
click at [120, 100] on span "Balanced diet, regular exercise, and adequate sleep" at bounding box center [129, 100] width 101 height 7
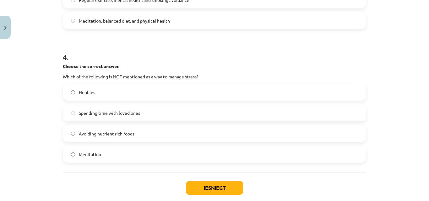
scroll to position [402, 0]
click at [83, 93] on span "Hobbies" at bounding box center [87, 92] width 16 height 7
click at [97, 141] on label "Avoiding nutrient-rich foods" at bounding box center [214, 134] width 302 height 16
click at [199, 181] on div "Iesniegt Aizvērt" at bounding box center [215, 194] width 304 height 44
click at [198, 182] on button "Iesniegt" at bounding box center [214, 188] width 57 height 14
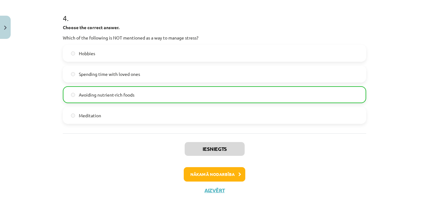
scroll to position [457, 0]
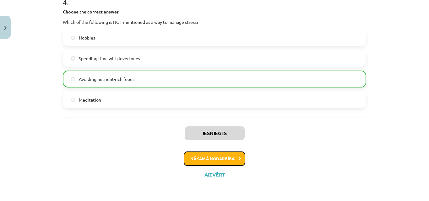
click at [203, 155] on button "Nākamā nodarbība" at bounding box center [215, 159] width 62 height 14
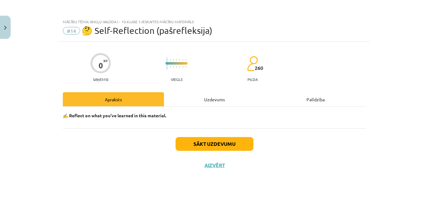
scroll to position [0, 0]
click at [188, 140] on button "Sākt uzdevumu" at bounding box center [215, 144] width 78 height 14
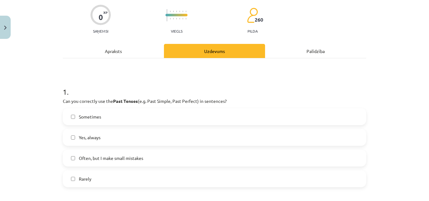
scroll to position [51, 0]
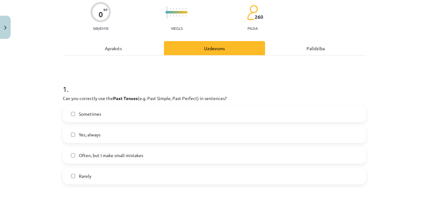
click at [114, 115] on label "Sometimes" at bounding box center [214, 114] width 302 height 16
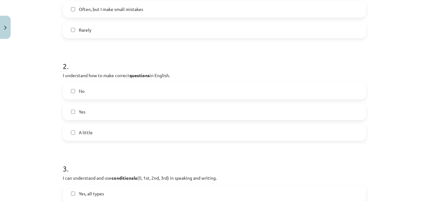
scroll to position [200, 0]
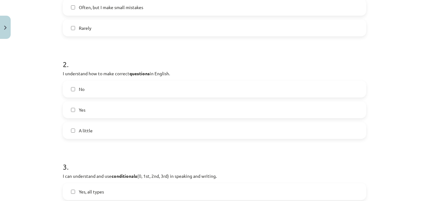
click at [96, 111] on label "Yes" at bounding box center [214, 110] width 302 height 16
click at [83, 131] on span "A little" at bounding box center [86, 131] width 14 height 7
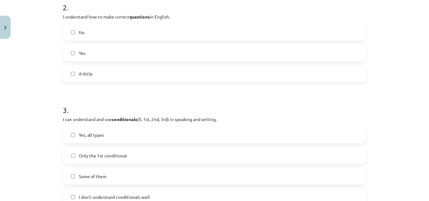
scroll to position [266, 0]
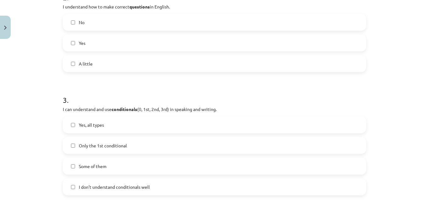
click at [82, 65] on span "A little" at bounding box center [86, 64] width 14 height 7
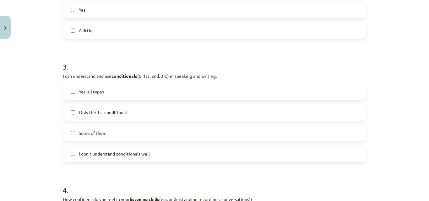
scroll to position [300, 0]
click at [90, 128] on label "Some of them" at bounding box center [214, 133] width 302 height 16
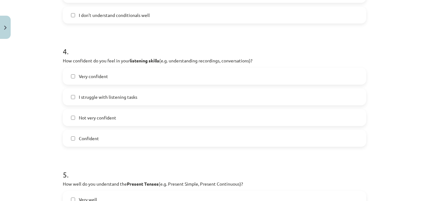
scroll to position [441, 0]
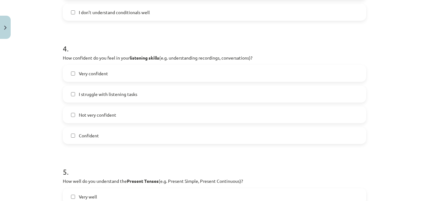
click at [77, 127] on div "Very confident I struggle with listening tasks Not very confident Confident" at bounding box center [215, 104] width 304 height 79
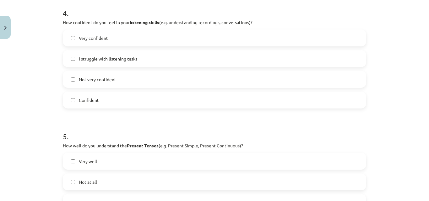
click at [81, 103] on span "Confident" at bounding box center [89, 100] width 20 height 7
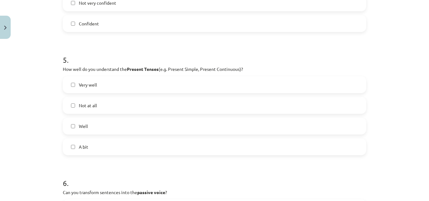
scroll to position [558, 0]
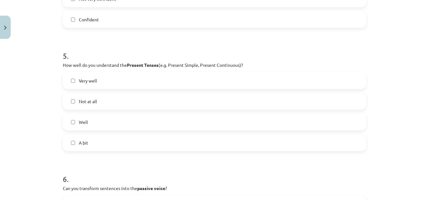
click at [74, 123] on label "Well" at bounding box center [214, 122] width 302 height 16
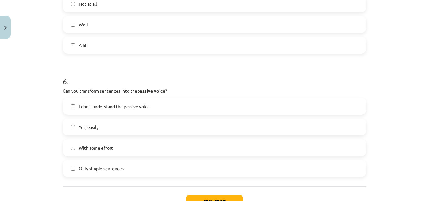
scroll to position [690, 0]
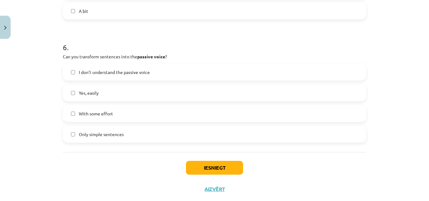
click at [93, 114] on span "With some effort" at bounding box center [96, 114] width 34 height 7
click at [197, 168] on button "Iesniegt" at bounding box center [214, 168] width 57 height 14
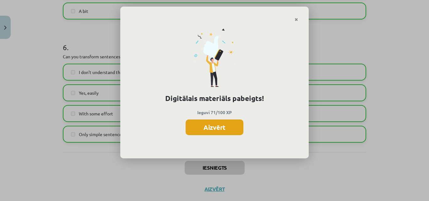
click at [211, 129] on button "Aizvērt" at bounding box center [215, 128] width 58 height 16
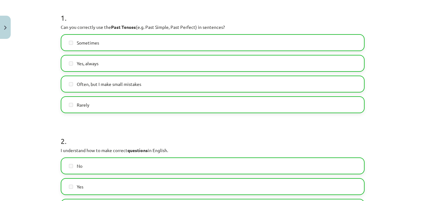
scroll to position [0, 0]
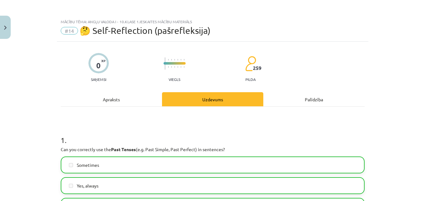
click at [11, 35] on div "Mācību tēma: Angļu valoda i - 10.klase 1.ieskaites mācību materiāls #14 🤔 Self-…" at bounding box center [212, 100] width 425 height 201
click at [7, 32] on button "Close" at bounding box center [5, 27] width 11 height 23
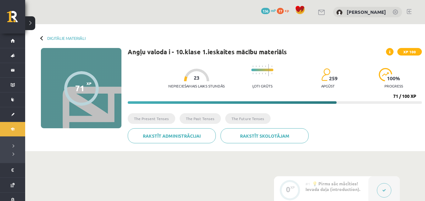
scroll to position [2, 0]
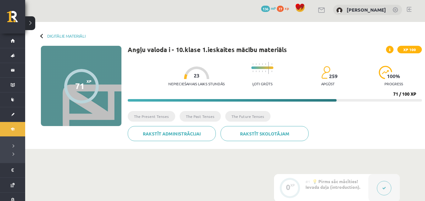
click at [390, 50] on span at bounding box center [390, 50] width 8 height 8
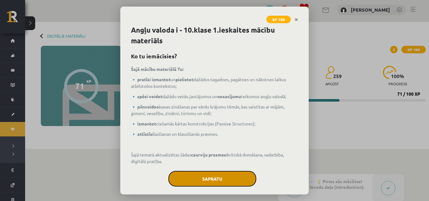
click at [197, 181] on button "Sapratu" at bounding box center [212, 179] width 88 height 16
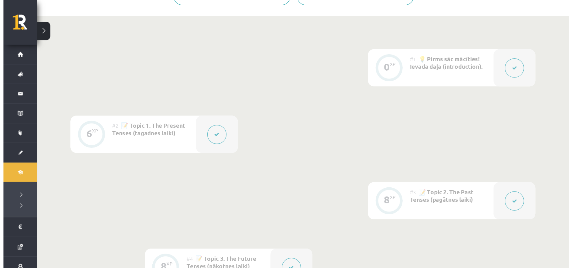
scroll to position [0, 0]
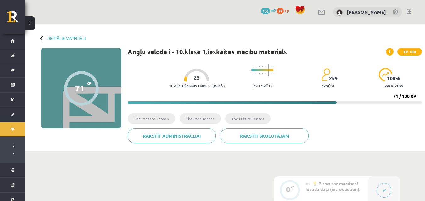
click at [83, 93] on div "71" at bounding box center [79, 88] width 9 height 9
click at [321, 78] on img at bounding box center [325, 74] width 9 height 13
click at [258, 68] on div at bounding box center [262, 66] width 22 height 5
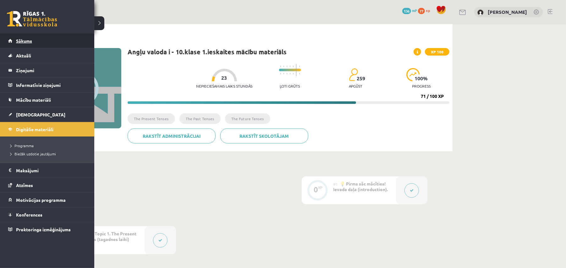
click at [24, 41] on span "Sākums" at bounding box center [24, 41] width 16 height 6
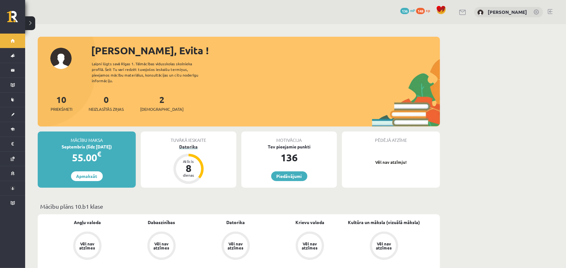
click at [187, 163] on div "8" at bounding box center [188, 168] width 19 height 10
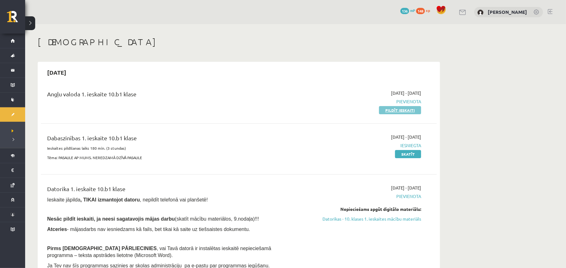
click at [402, 107] on link "Pildīt ieskaiti" at bounding box center [400, 110] width 42 height 8
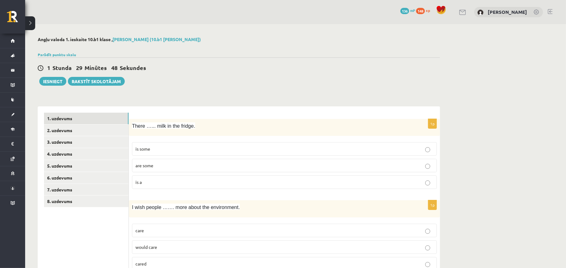
click at [166, 154] on label "is some" at bounding box center [284, 149] width 305 height 14
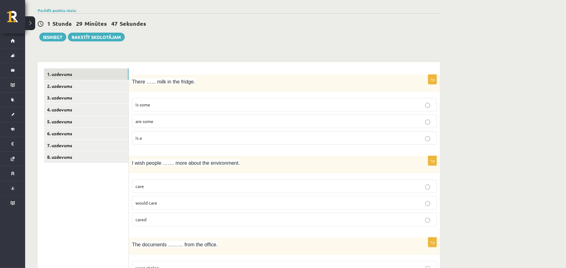
scroll to position [45, 0]
click at [159, 218] on p "cared" at bounding box center [284, 219] width 298 height 7
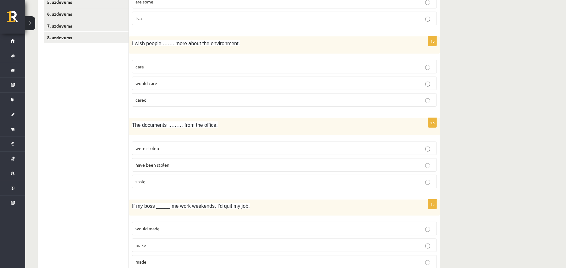
scroll to position [165, 0]
click at [157, 153] on label "were stolen" at bounding box center [284, 148] width 305 height 14
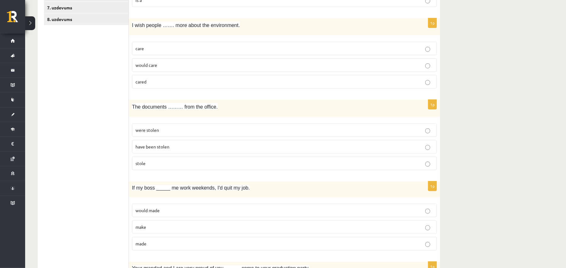
scroll to position [181, 0]
click at [169, 66] on p "would care" at bounding box center [284, 66] width 298 height 7
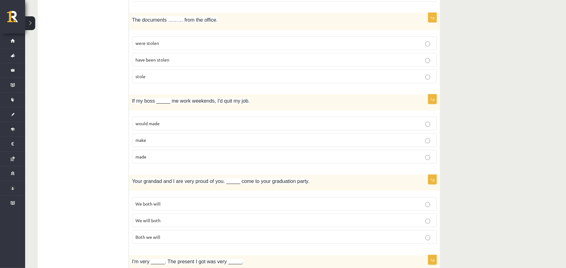
scroll to position [281, 0]
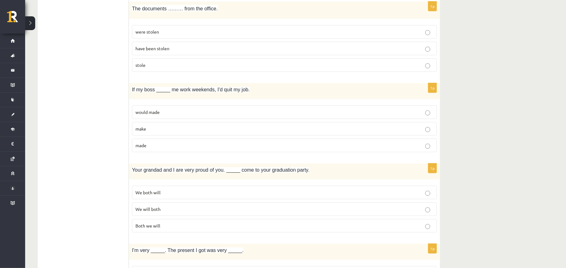
click at [148, 145] on p "made" at bounding box center [284, 145] width 298 height 7
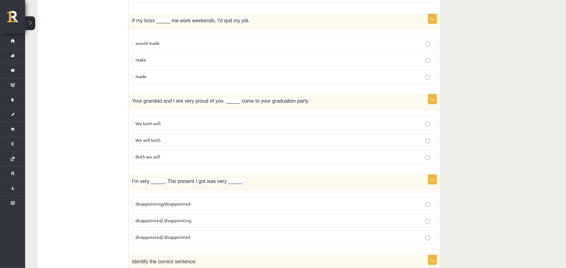
scroll to position [355, 0]
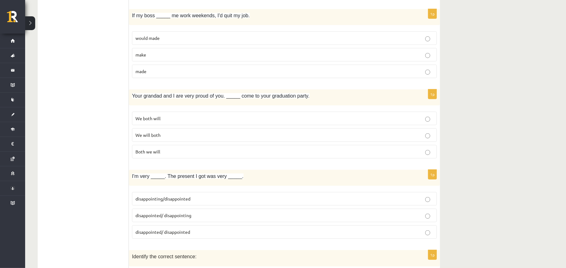
click at [175, 122] on p "We both will" at bounding box center [284, 118] width 298 height 7
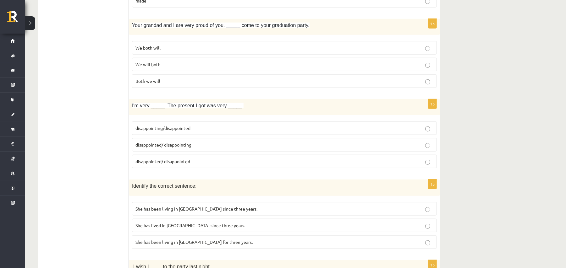
scroll to position [429, 0]
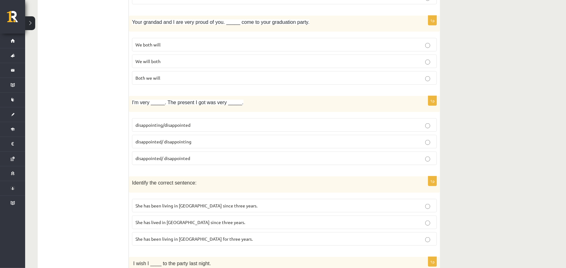
click at [184, 145] on span "disappointed/ disappointing" at bounding box center [163, 142] width 56 height 6
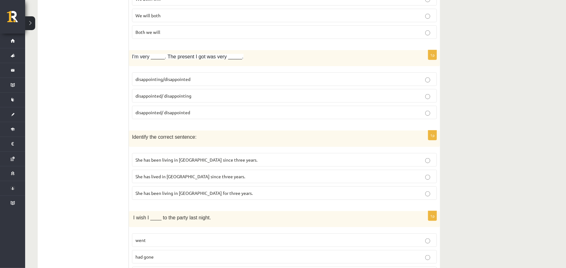
scroll to position [521, 0]
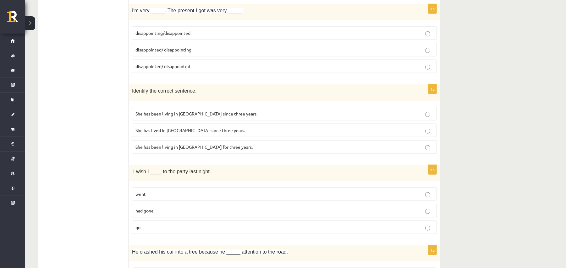
click at [182, 150] on span "She has been living in [GEOGRAPHIC_DATA] for three years." at bounding box center [193, 147] width 117 height 6
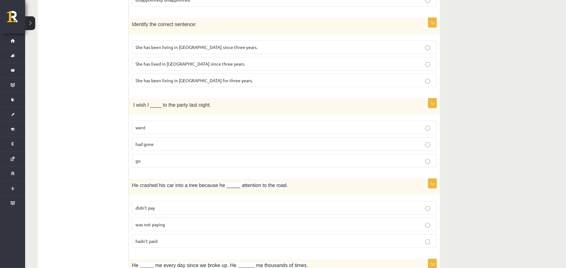
scroll to position [588, 0]
click at [156, 147] on p "had gone" at bounding box center [284, 144] width 298 height 7
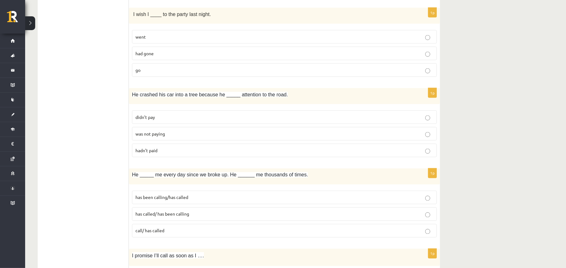
scroll to position [683, 0]
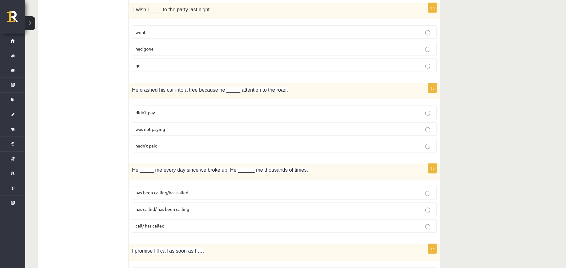
click at [164, 131] on p "was not paying" at bounding box center [284, 129] width 298 height 7
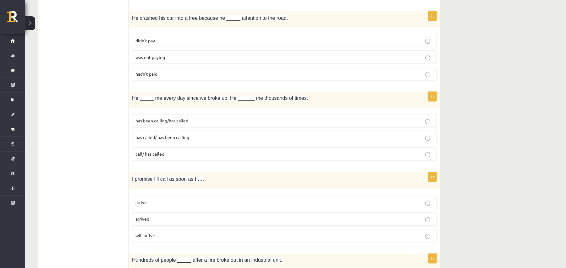
scroll to position [758, 0]
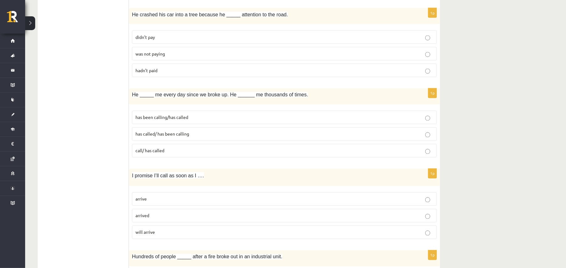
click at [178, 120] on span "has been calling/has called" at bounding box center [161, 118] width 53 height 6
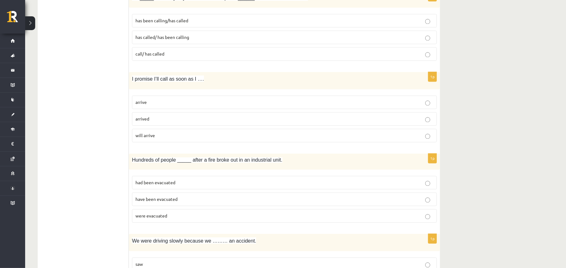
scroll to position [859, 0]
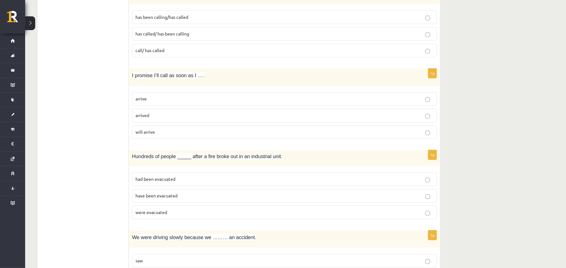
click at [169, 102] on p "arrive" at bounding box center [284, 99] width 298 height 7
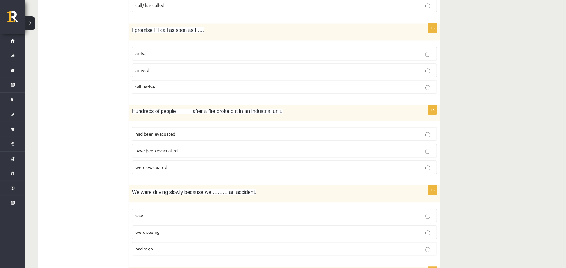
scroll to position [952, 0]
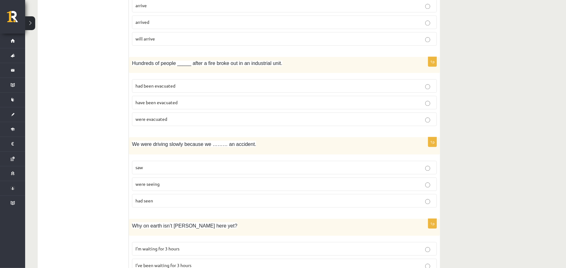
click at [184, 89] on p "had been evacuated" at bounding box center [284, 86] width 298 height 7
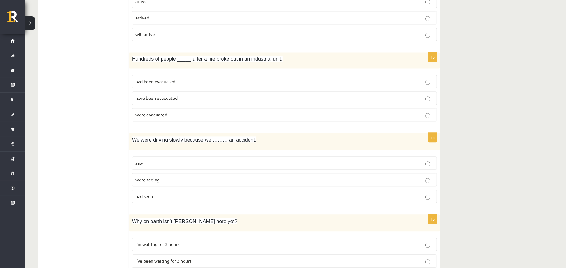
click at [163, 118] on span "were evacuated" at bounding box center [151, 115] width 32 height 6
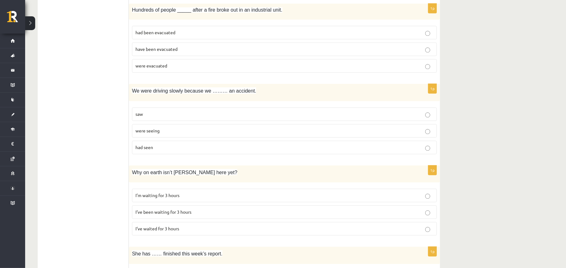
scroll to position [1008, 0]
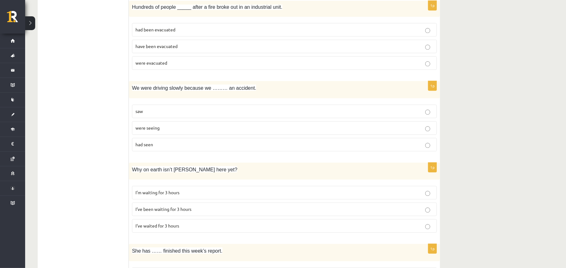
click at [170, 115] on p "saw" at bounding box center [284, 111] width 298 height 7
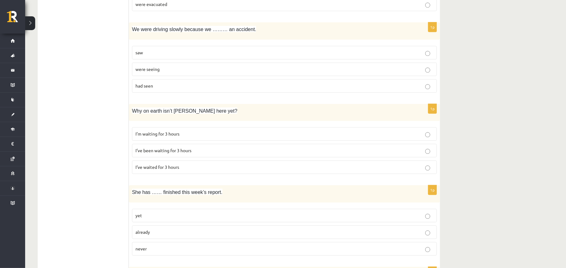
scroll to position [1092, 0]
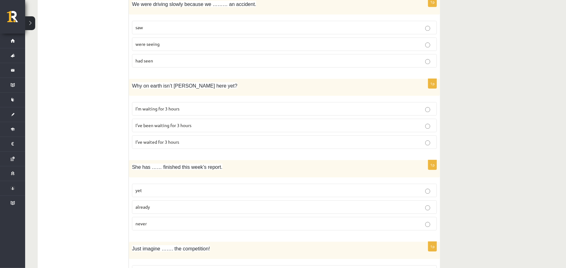
click at [170, 64] on p "had seen" at bounding box center [284, 61] width 298 height 7
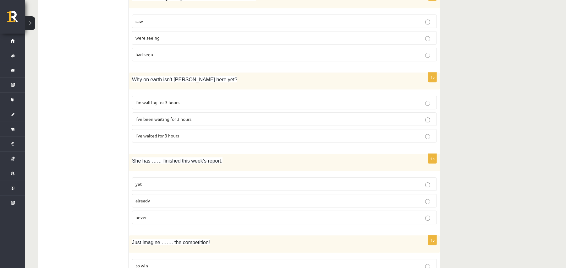
scroll to position [1099, 0]
click at [167, 122] on span "I’ve been waiting for 3 hours" at bounding box center [163, 119] width 56 height 6
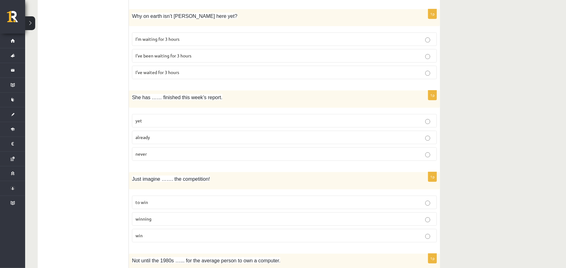
scroll to position [1163, 0]
click at [153, 141] on label "already" at bounding box center [284, 136] width 305 height 14
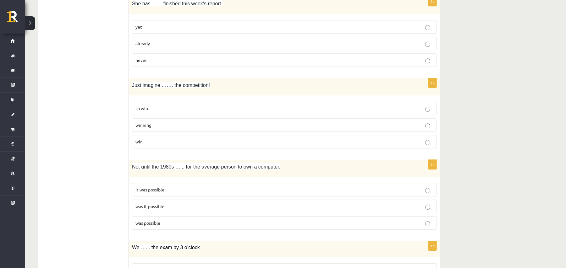
scroll to position [1258, 0]
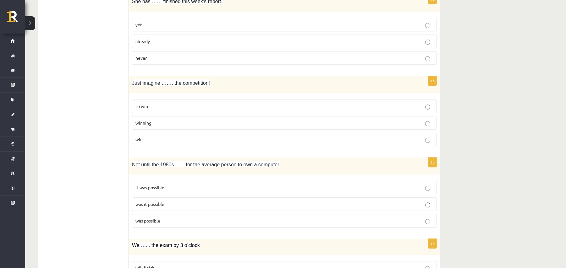
click at [158, 126] on p "winning" at bounding box center [284, 123] width 298 height 7
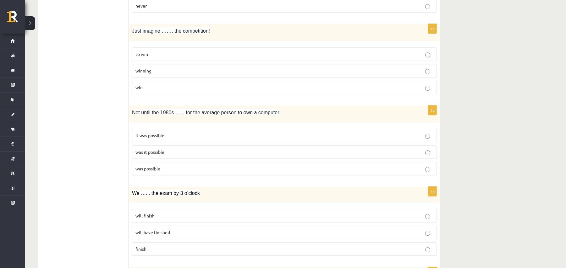
scroll to position [1335, 0]
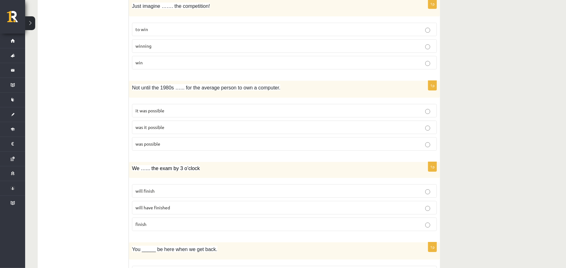
click at [166, 131] on p "was it possible" at bounding box center [284, 127] width 298 height 7
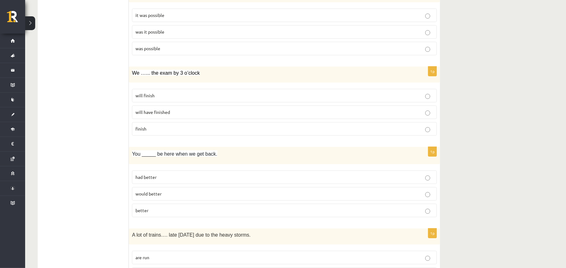
scroll to position [1437, 0]
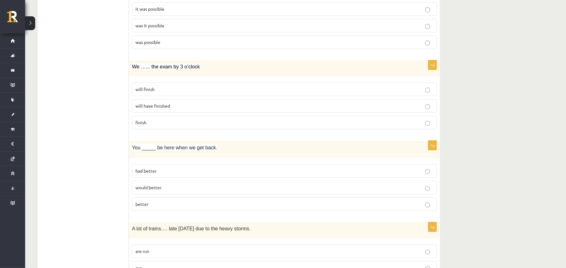
click at [173, 93] on p "will finish" at bounding box center [284, 89] width 298 height 7
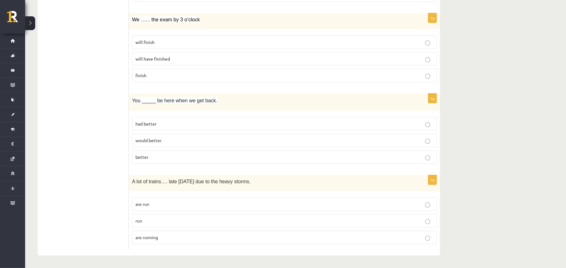
scroll to position [1496, 0]
click at [155, 154] on p "better" at bounding box center [284, 157] width 298 height 7
click at [152, 236] on span "are running" at bounding box center [146, 238] width 23 height 6
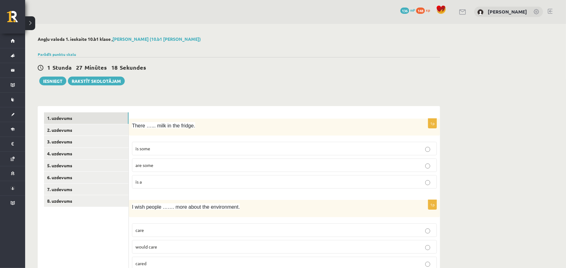
scroll to position [0, 0]
click at [53, 131] on link "2. uzdevums" at bounding box center [86, 131] width 85 height 12
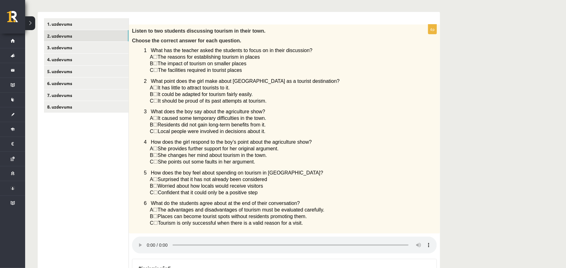
scroll to position [91, 0]
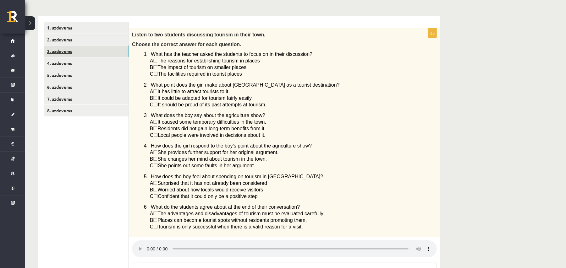
click at [79, 53] on link "3. uzdevums" at bounding box center [86, 52] width 85 height 12
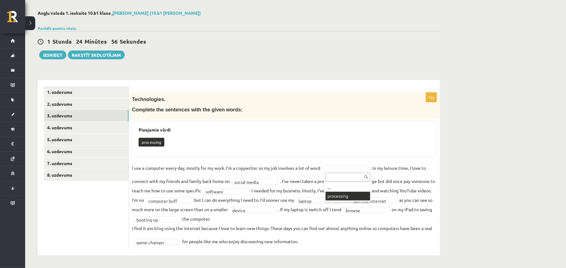
scroll to position [12, 0]
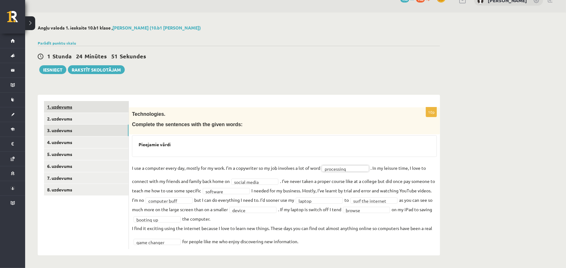
click at [72, 107] on link "1. uzdevums" at bounding box center [86, 107] width 85 height 12
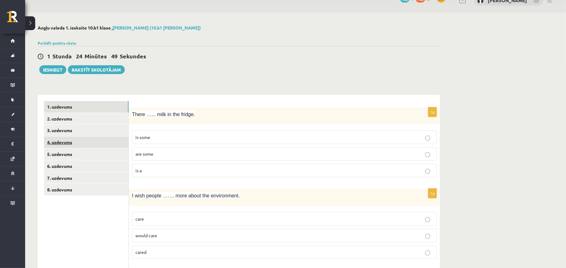
click at [61, 140] on link "4. uzdevums" at bounding box center [86, 143] width 85 height 12
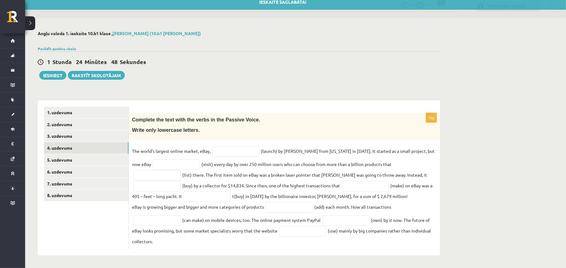
scroll to position [9, 0]
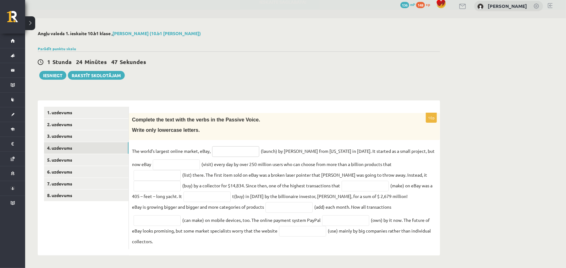
click at [240, 149] on input "text" at bounding box center [235, 151] width 47 height 11
type input "**********"
click at [184, 160] on input "text" at bounding box center [176, 165] width 47 height 11
type input "**********"
click at [181, 170] on input "text" at bounding box center [157, 175] width 47 height 11
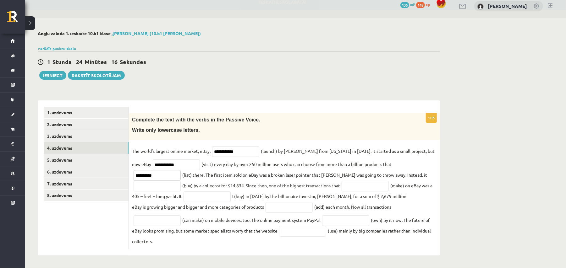
type input "**********"
click at [306, 167] on fieldset "**********" at bounding box center [284, 196] width 305 height 100
click at [181, 181] on input "text" at bounding box center [157, 186] width 47 height 11
type input "**********"
click at [342, 185] on input "text" at bounding box center [365, 186] width 47 height 11
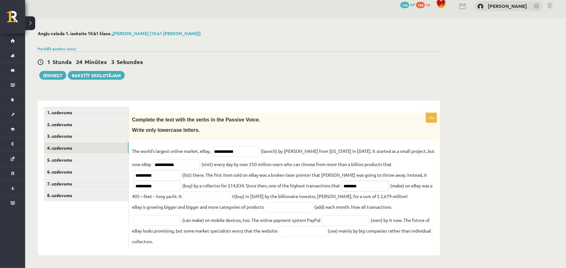
type input "********"
click at [184, 197] on input "text" at bounding box center [207, 197] width 47 height 11
type input "**********"
click at [289, 208] on input "text" at bounding box center [289, 207] width 47 height 11
type input "*"
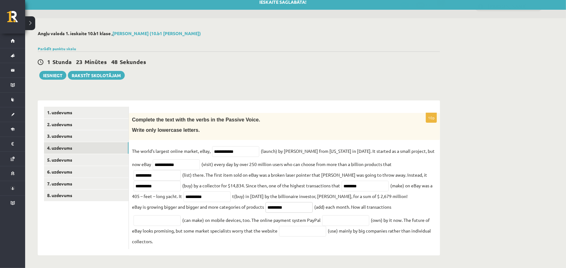
type input "*********"
click at [172, 222] on input "text" at bounding box center [157, 221] width 47 height 11
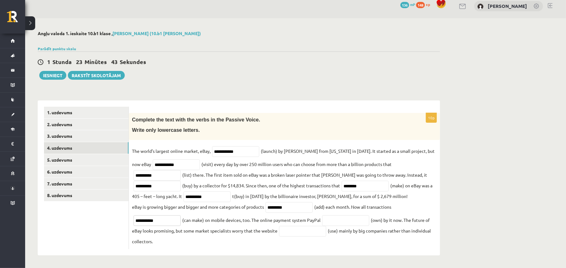
type input "**********"
click at [362, 221] on input "text" at bounding box center [345, 221] width 47 height 11
type input "********"
click at [307, 230] on input "text" at bounding box center [302, 231] width 47 height 11
type input "*******"
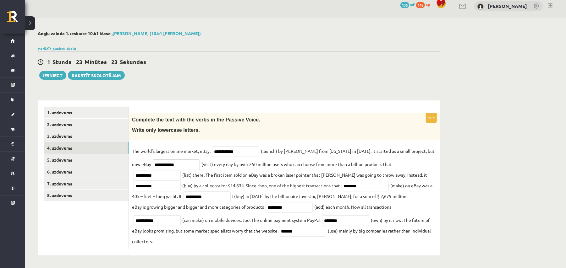
click at [177, 165] on input "**********" at bounding box center [176, 165] width 47 height 11
click at [85, 159] on link "5. uzdevums" at bounding box center [86, 160] width 85 height 12
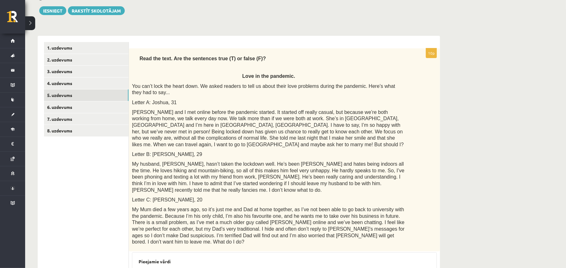
scroll to position [69, 0]
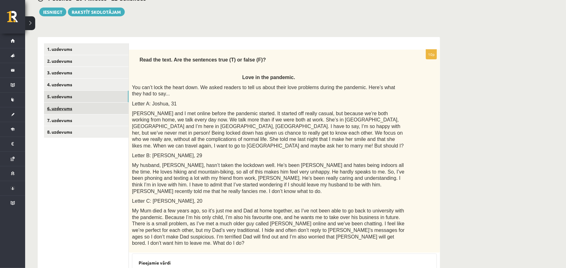
click at [61, 107] on link "6. uzdevums" at bounding box center [86, 109] width 85 height 12
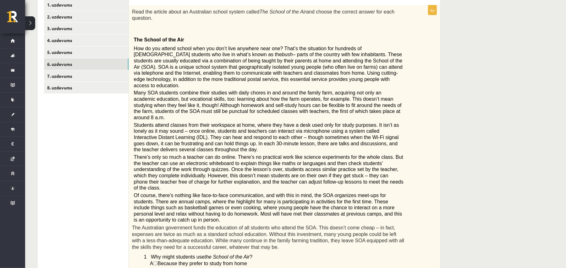
scroll to position [116, 0]
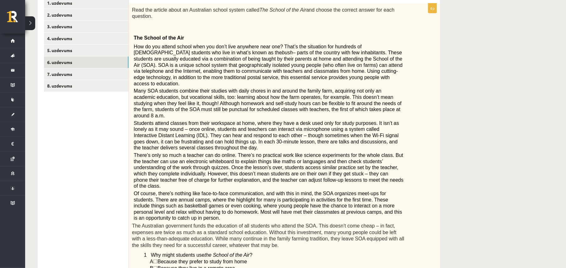
click at [156, 266] on span "☐" at bounding box center [155, 268] width 4 height 5
click at [157, 266] on span "☐" at bounding box center [155, 268] width 4 height 5
click at [156, 266] on span "☐" at bounding box center [155, 268] width 4 height 5
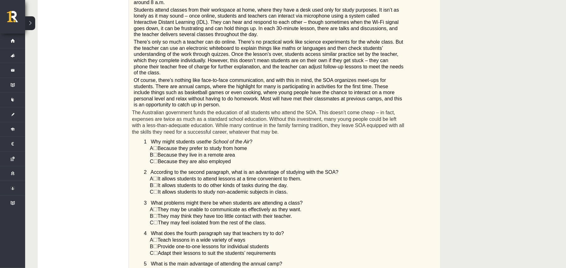
scroll to position [230, 0]
click at [157, 151] on span "☐" at bounding box center [155, 153] width 4 height 5
click at [150, 151] on span "B" at bounding box center [151, 153] width 3 height 5
click at [157, 151] on span "☐" at bounding box center [155, 153] width 4 height 5
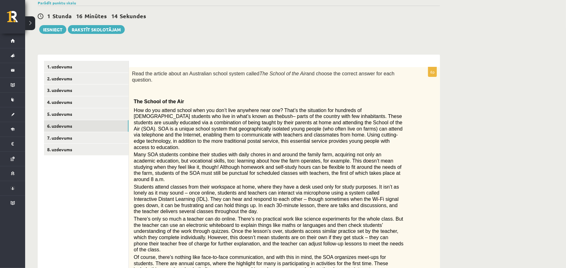
scroll to position [0, 0]
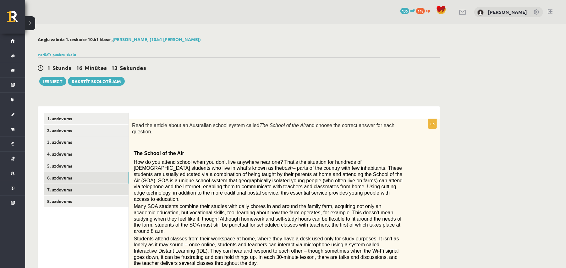
click at [72, 190] on link "7. uzdevums" at bounding box center [86, 190] width 85 height 12
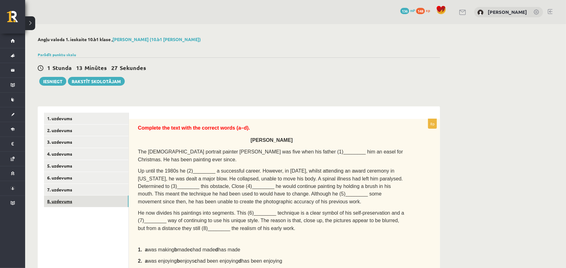
click at [69, 202] on link "8. uzdevums" at bounding box center [86, 202] width 85 height 12
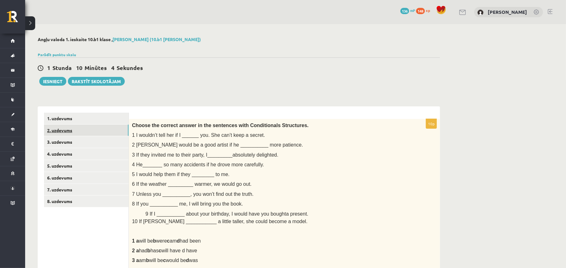
click at [57, 133] on link "2. uzdevums" at bounding box center [86, 131] width 85 height 12
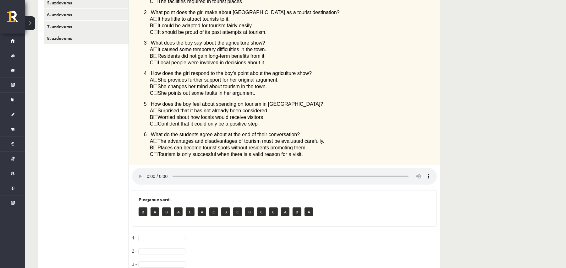
scroll to position [221, 0]
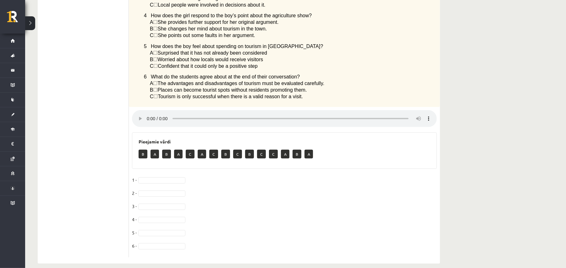
click at [99, 112] on ul "1. uzdevums 2. uzdevums 3. uzdevums 4. uzdevums 5. uzdevums 6. uzdevums 7. uzde…" at bounding box center [86, 75] width 85 height 366
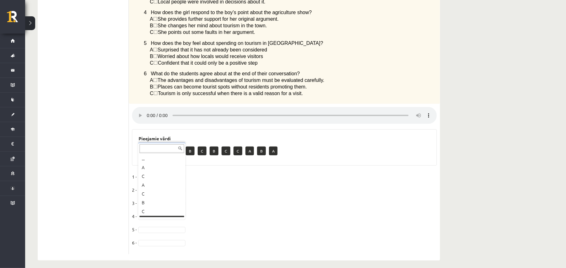
scroll to position [8, 0]
drag, startPoint x: 150, startPoint y: 213, endPoint x: 147, endPoint y: 204, distance: 9.5
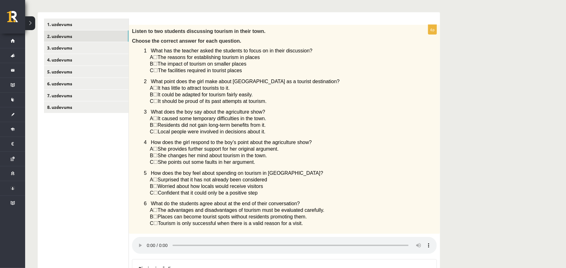
scroll to position [0, 0]
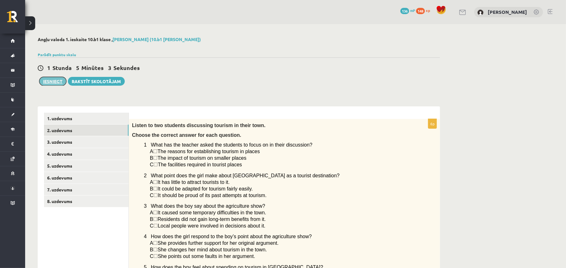
click at [59, 80] on button "Iesniegt" at bounding box center [52, 81] width 27 height 9
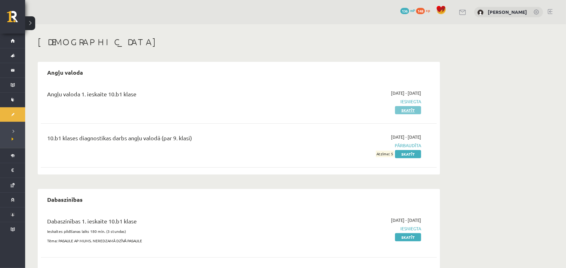
click at [416, 108] on link "Skatīt" at bounding box center [408, 110] width 26 height 8
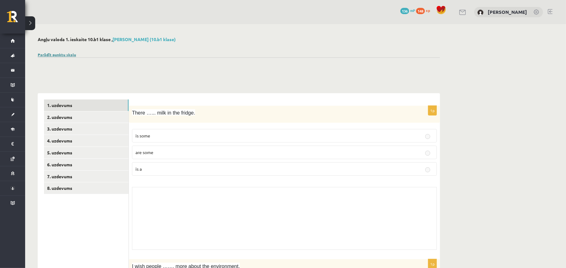
click at [48, 53] on link "Parādīt punktu skalu" at bounding box center [57, 54] width 38 height 5
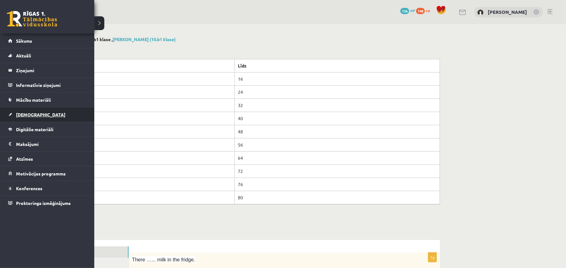
click at [25, 116] on span "[DEMOGRAPHIC_DATA]" at bounding box center [40, 115] width 49 height 6
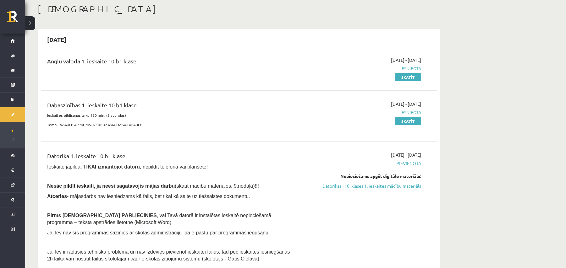
scroll to position [32, 0]
